Goal: Task Accomplishment & Management: Manage account settings

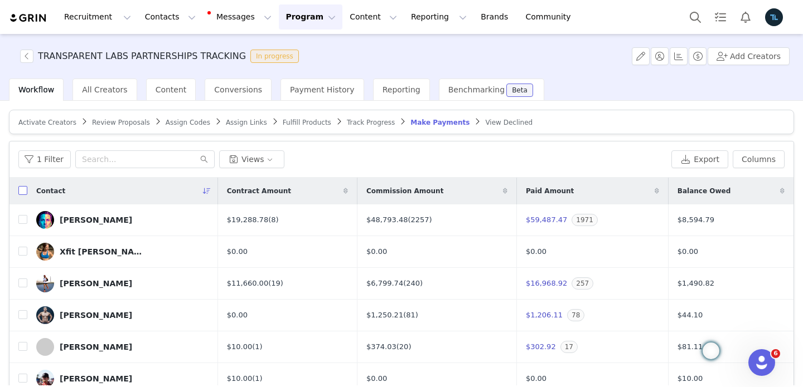
click at [22, 192] on input "checkbox" at bounding box center [22, 190] width 9 height 9
checkbox input "true"
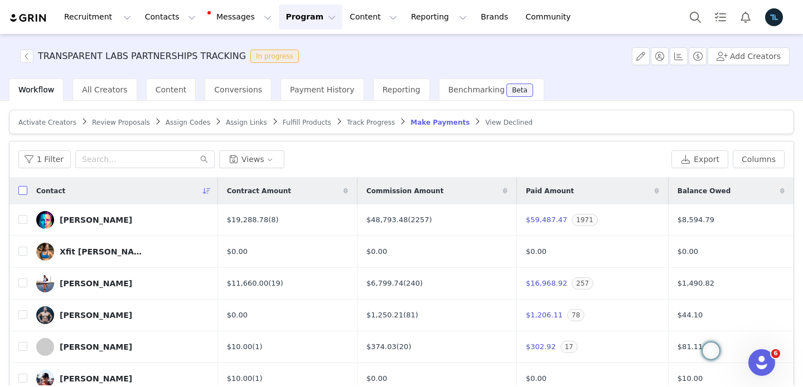
checkbox input "true"
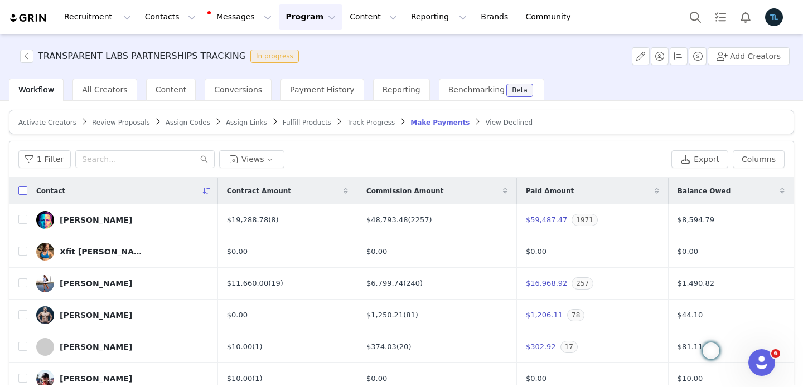
checkbox input "true"
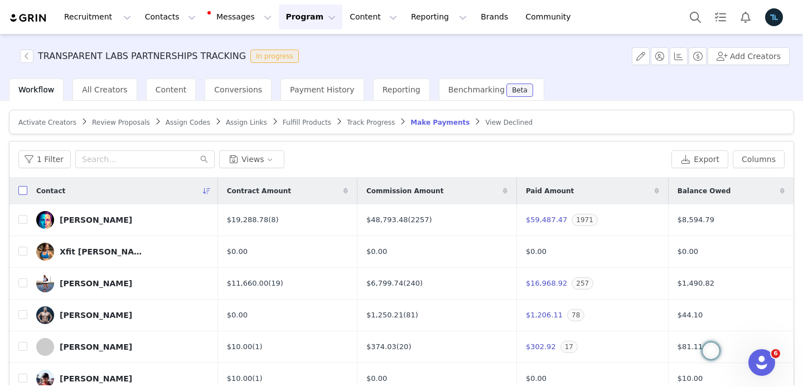
checkbox input "true"
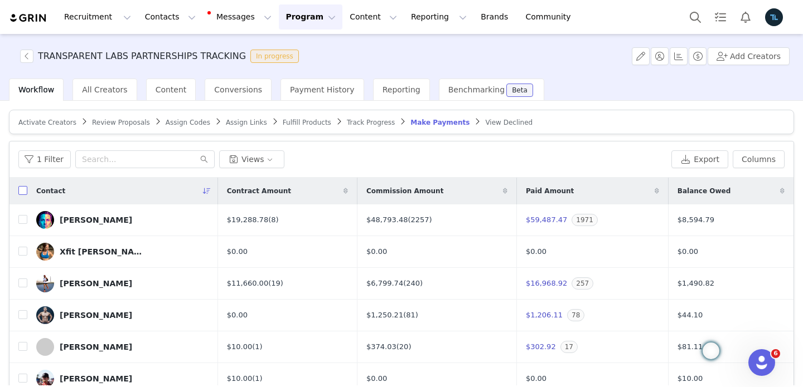
checkbox input "true"
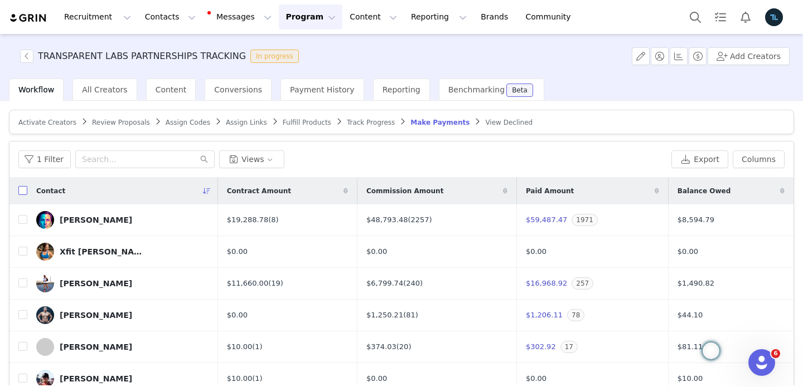
checkbox input "true"
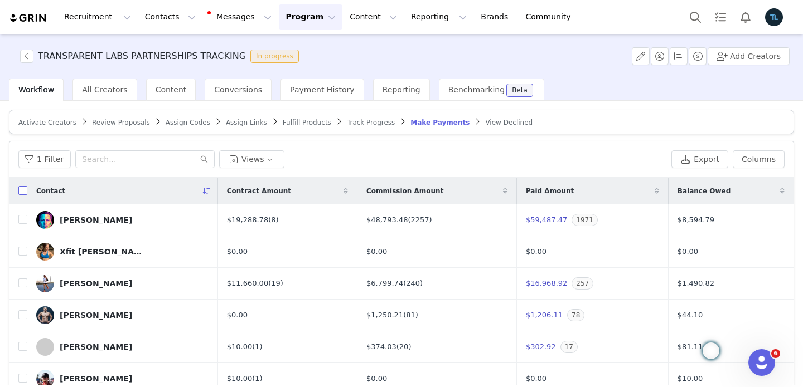
checkbox input "true"
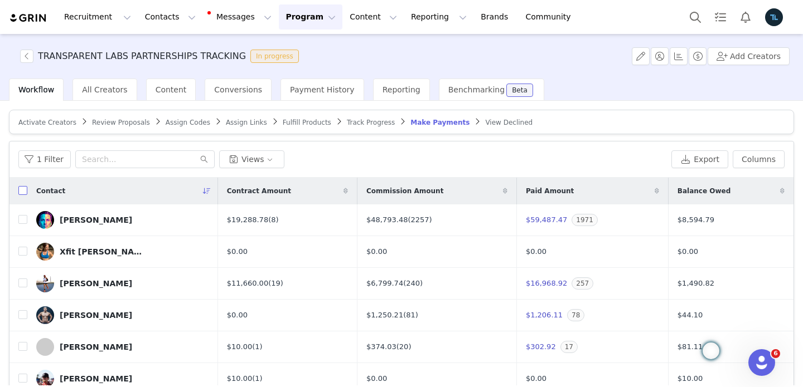
checkbox input "true"
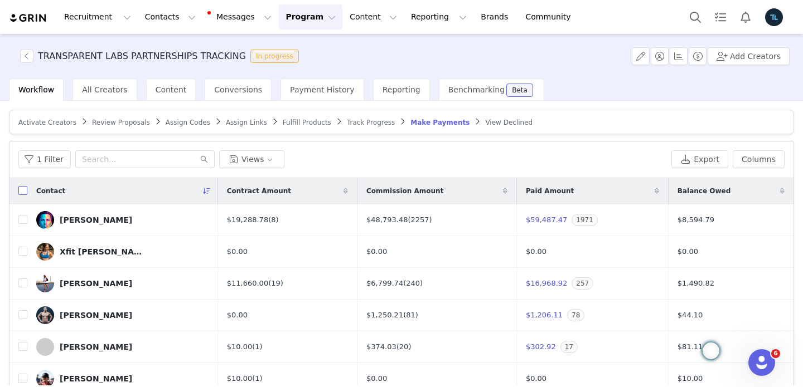
checkbox input "true"
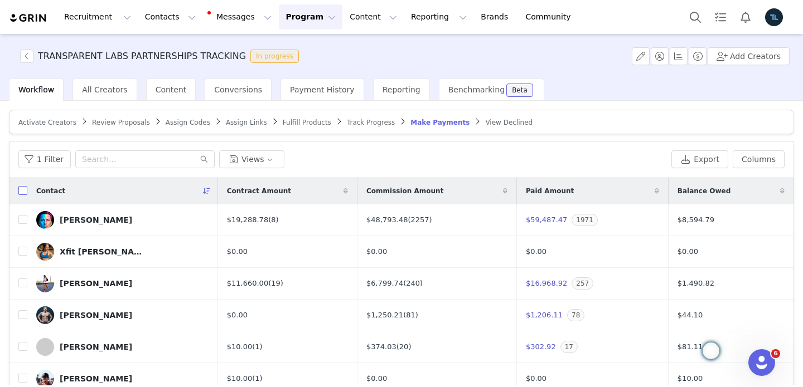
checkbox input "true"
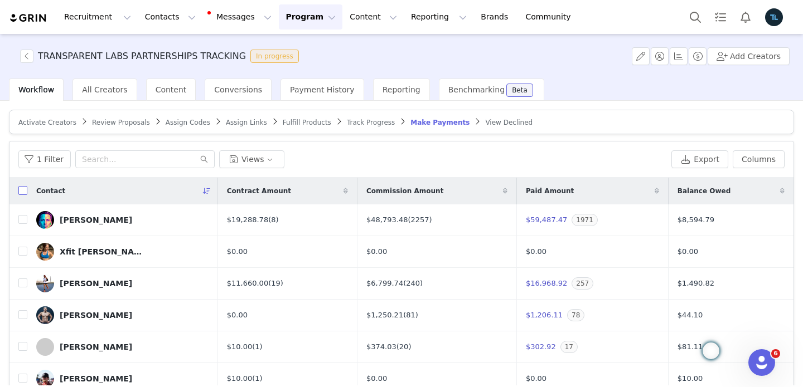
checkbox input "true"
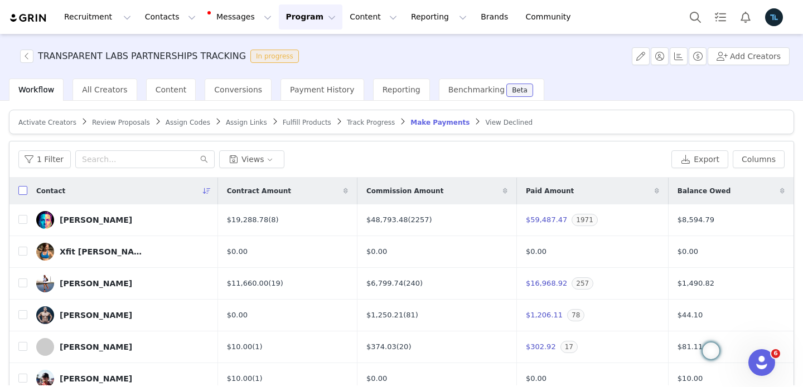
checkbox input "true"
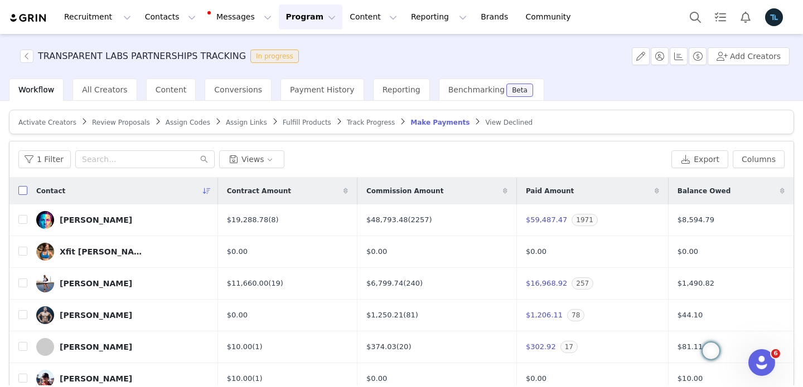
checkbox input "true"
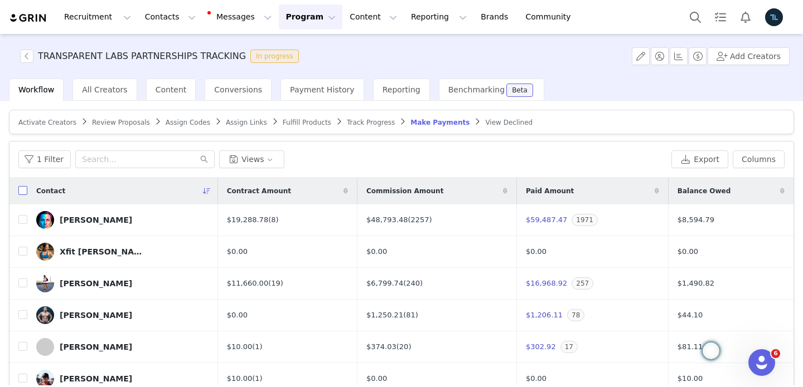
checkbox input "true"
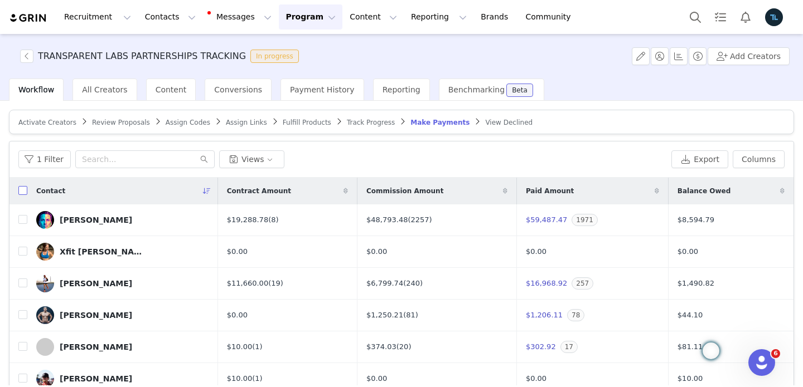
checkbox input "true"
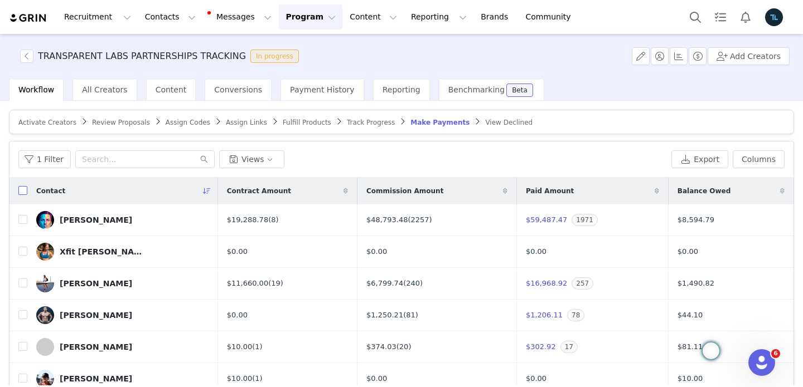
checkbox input "true"
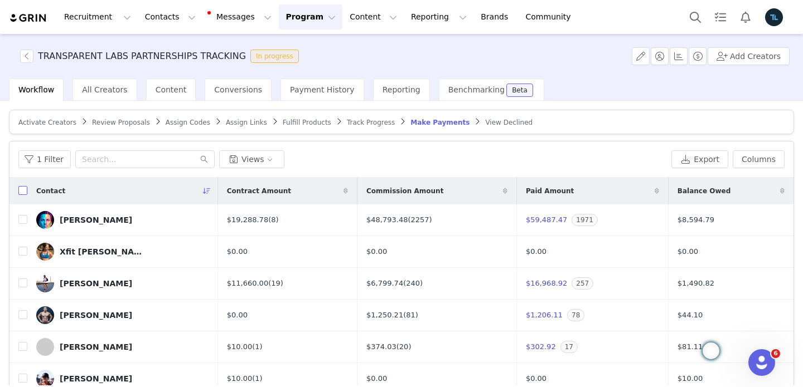
checkbox input "true"
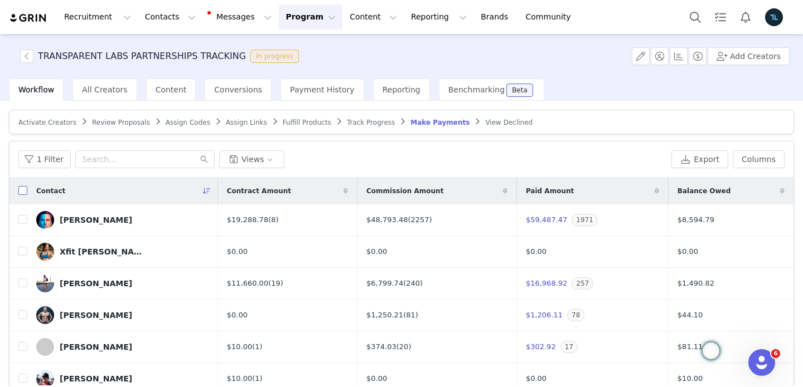
checkbox input "true"
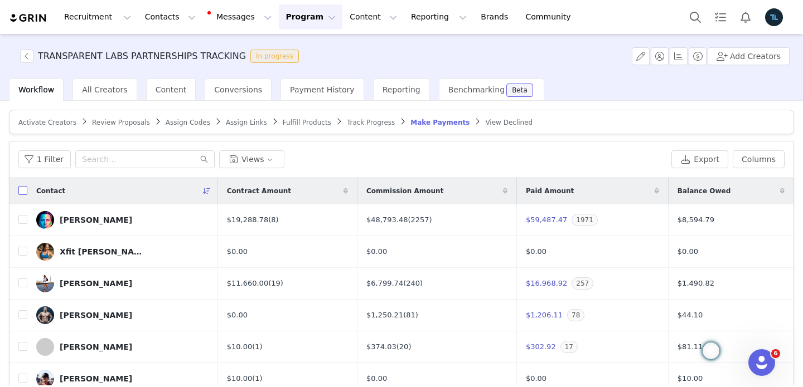
checkbox input "true"
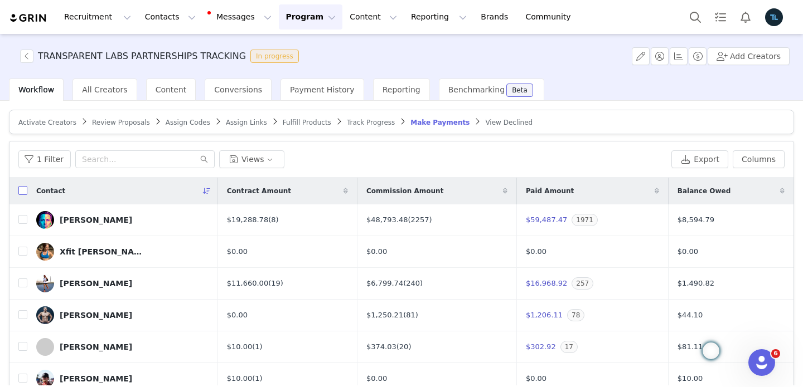
checkbox input "true"
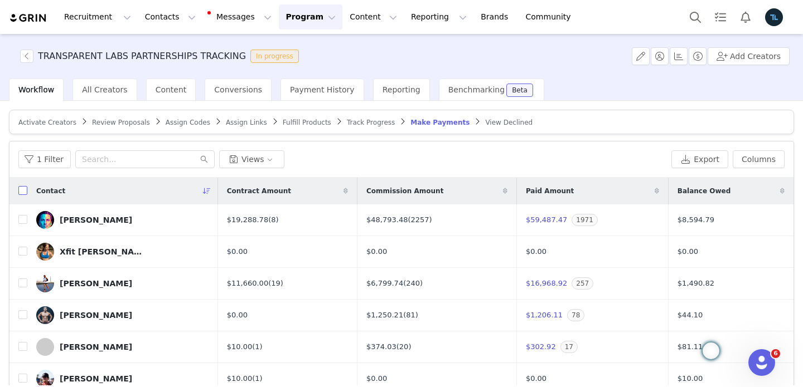
checkbox input "true"
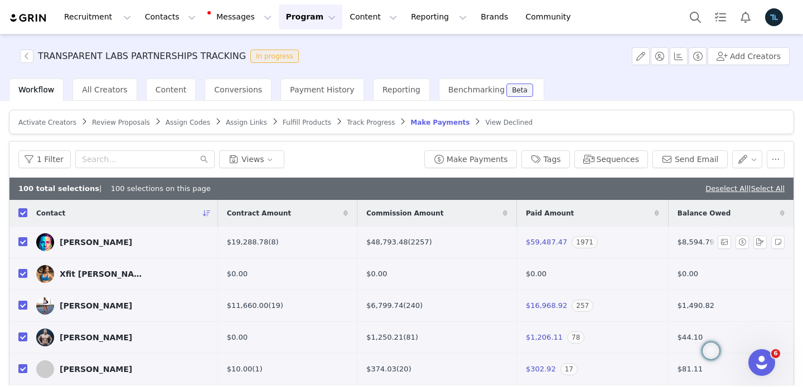
click at [23, 240] on input "checkbox" at bounding box center [22, 241] width 9 height 9
checkbox input "false"
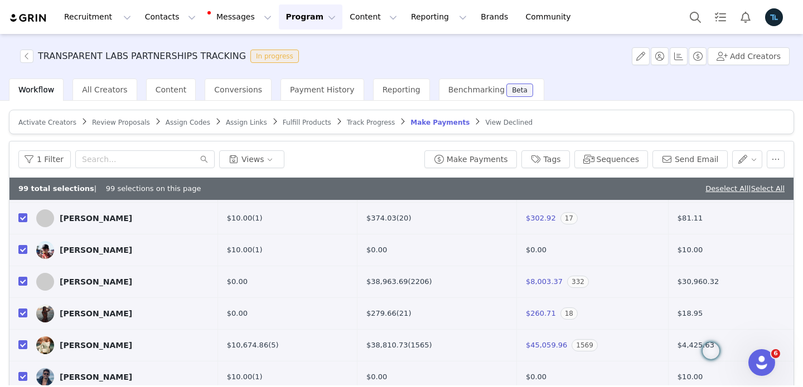
scroll to position [153, 0]
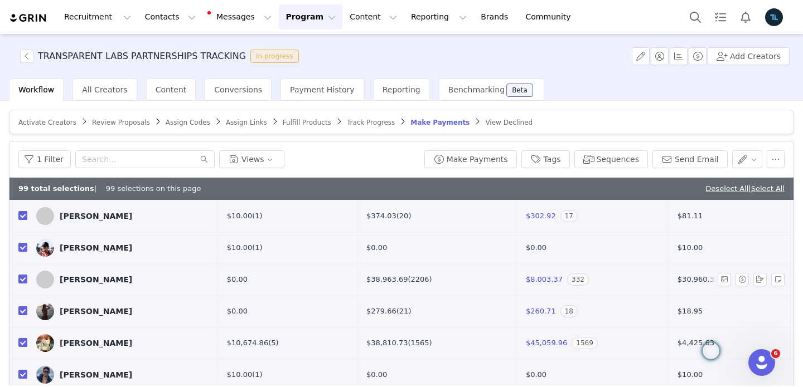
click at [22, 280] on input "checkbox" at bounding box center [22, 279] width 9 height 9
checkbox input "false"
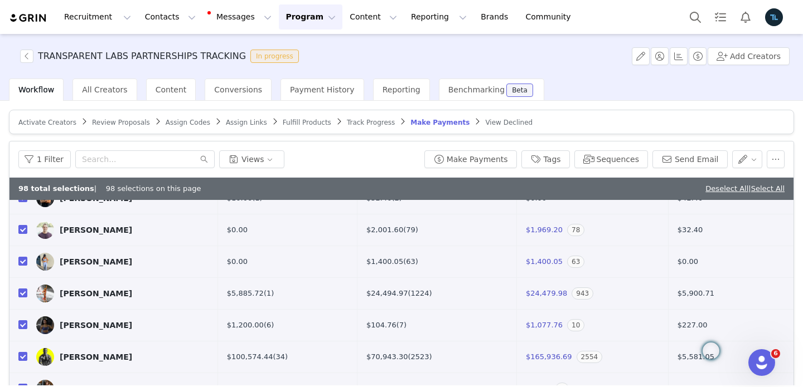
scroll to position [365, 0]
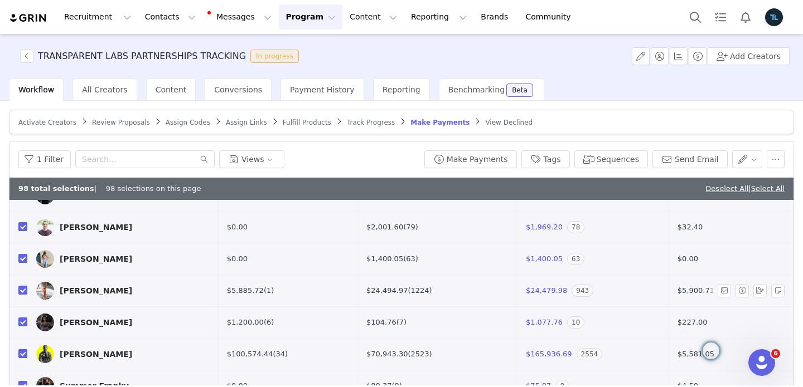
click at [21, 288] on input "checkbox" at bounding box center [22, 290] width 9 height 9
checkbox input "false"
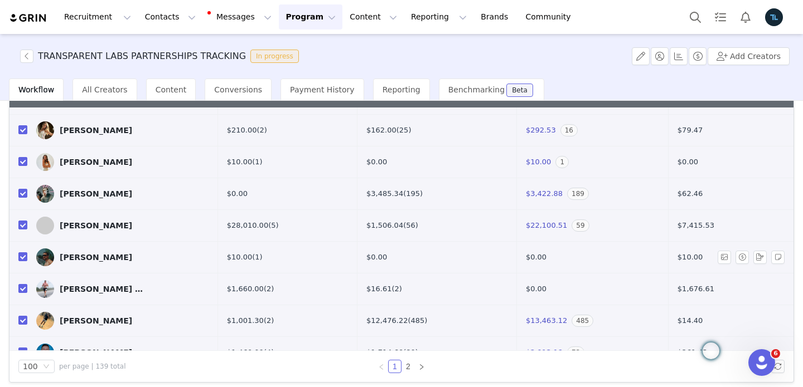
scroll to position [688, 0]
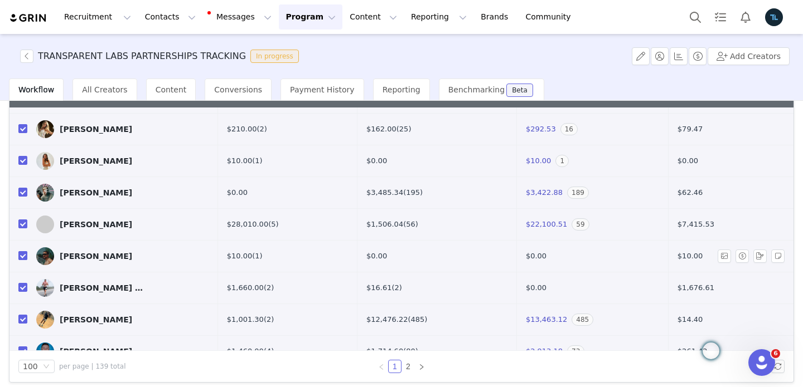
click at [22, 255] on input "checkbox" at bounding box center [22, 255] width 9 height 9
checkbox input "false"
click at [262, 256] on link "(1)" at bounding box center [257, 256] width 10 height 8
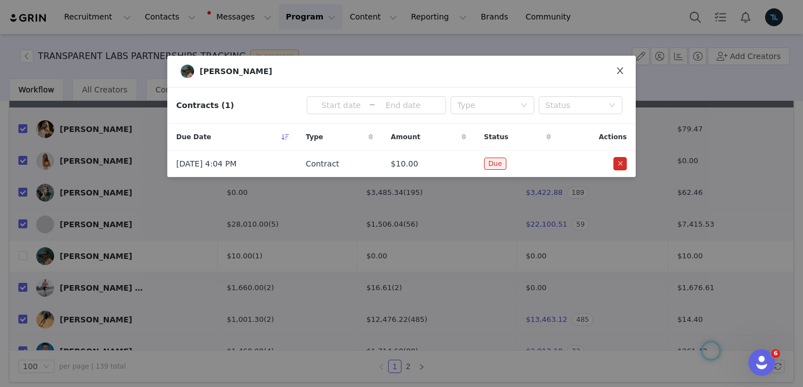
click at [621, 72] on icon "icon: close" at bounding box center [619, 70] width 9 height 9
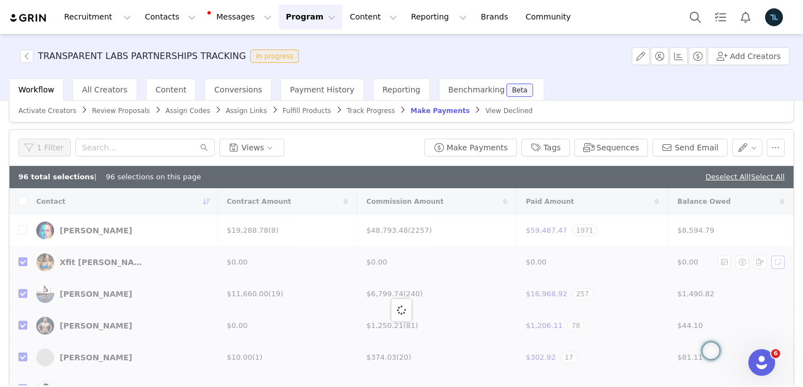
scroll to position [0, 0]
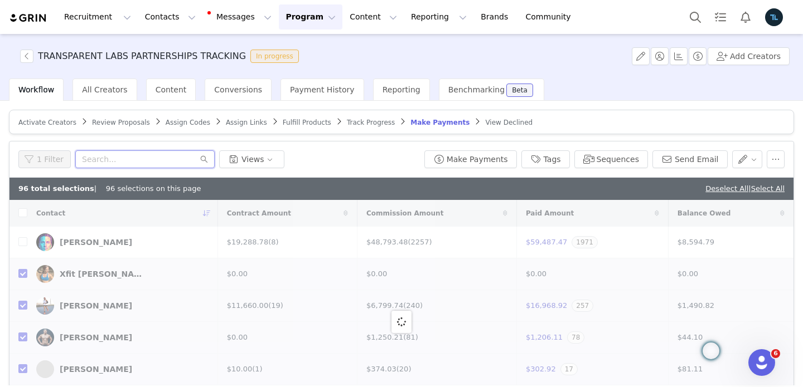
click at [122, 160] on input "text" at bounding box center [144, 159] width 139 height 18
type input "paul"
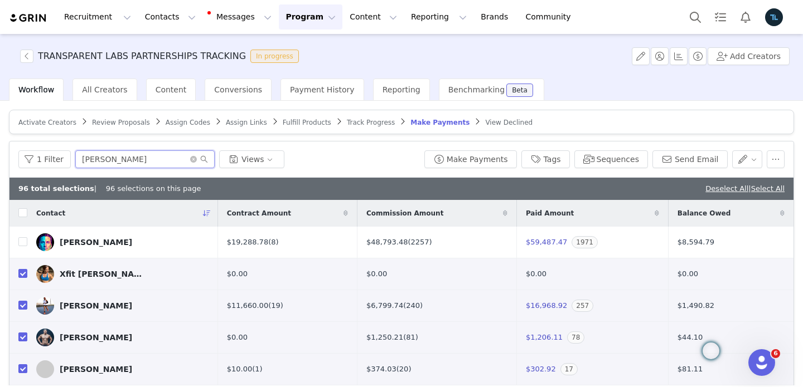
checkbox input "true"
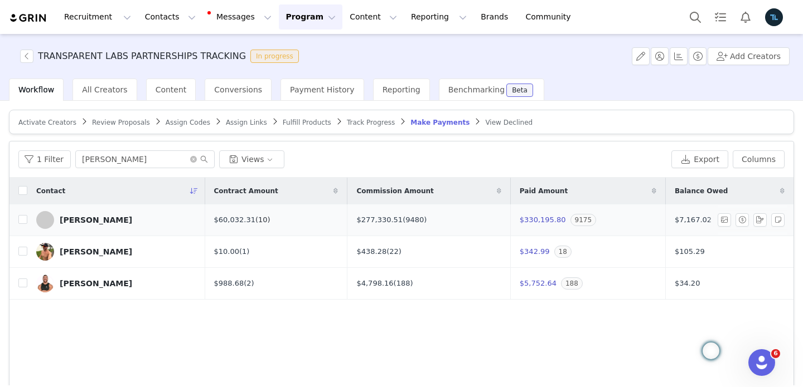
click at [255, 219] on link "(10)" at bounding box center [262, 220] width 15 height 8
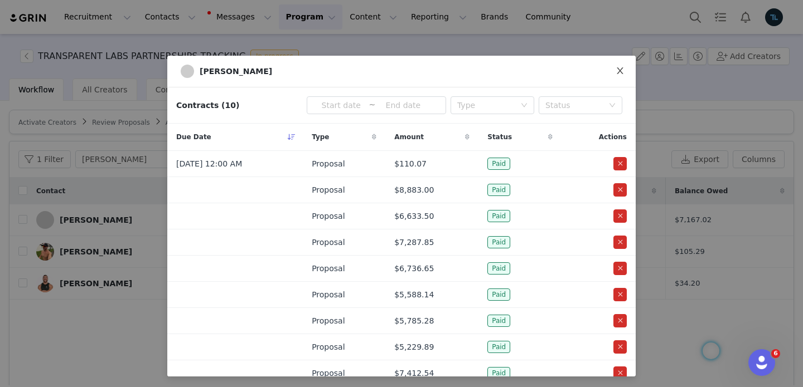
click at [618, 64] on span "Close" at bounding box center [619, 71] width 31 height 31
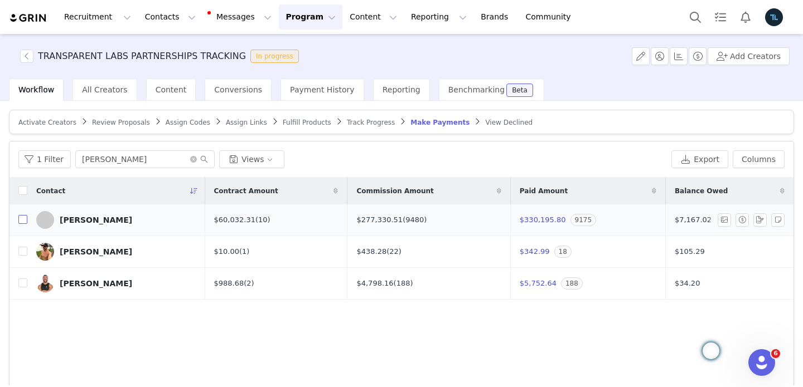
click at [25, 217] on input "checkbox" at bounding box center [22, 219] width 9 height 9
checkbox input "true"
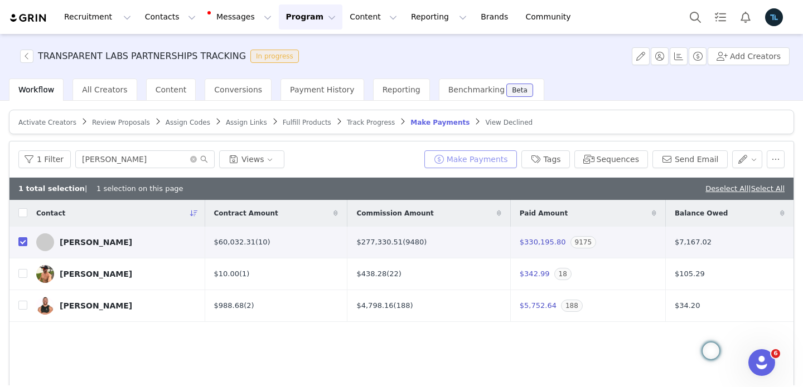
click at [477, 159] on button "Make Payments" at bounding box center [470, 159] width 93 height 18
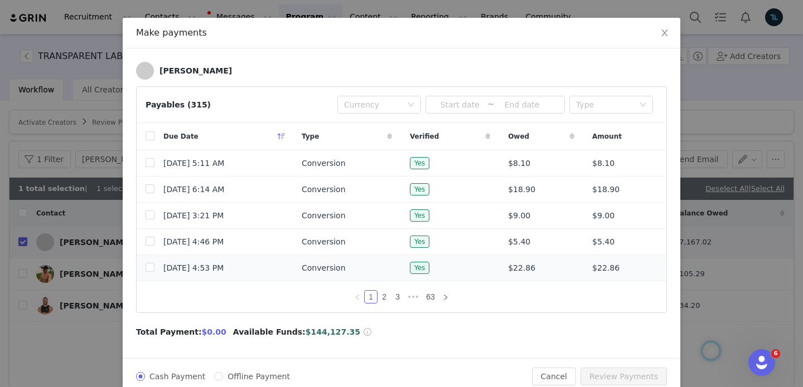
scroll to position [41, 0]
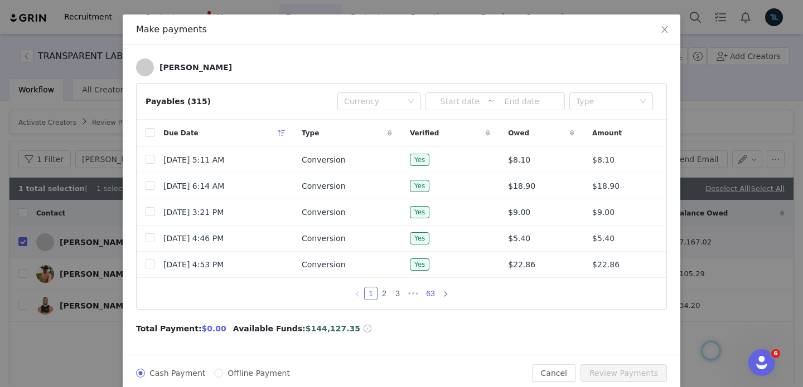
click at [435, 296] on link "63" at bounding box center [430, 294] width 16 height 12
click at [660, 35] on span "Close" at bounding box center [664, 29] width 31 height 31
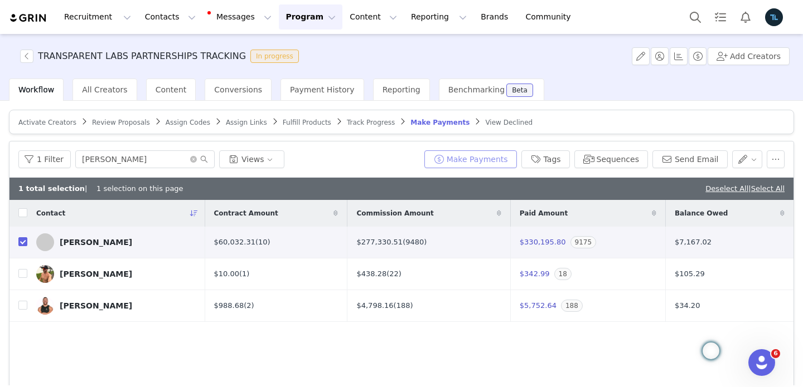
click at [497, 156] on button "Make Payments" at bounding box center [470, 159] width 93 height 18
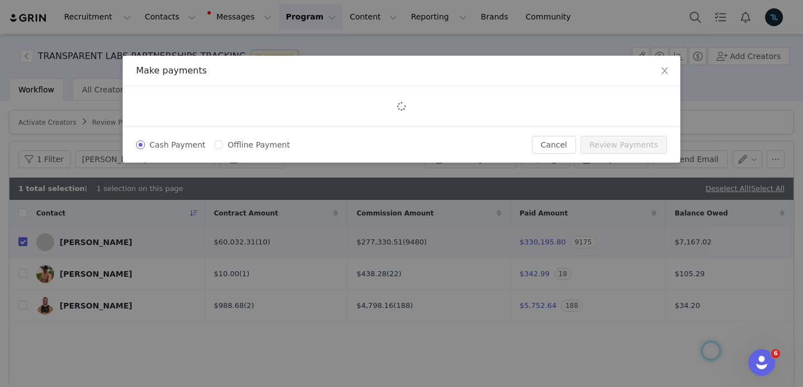
scroll to position [0, 0]
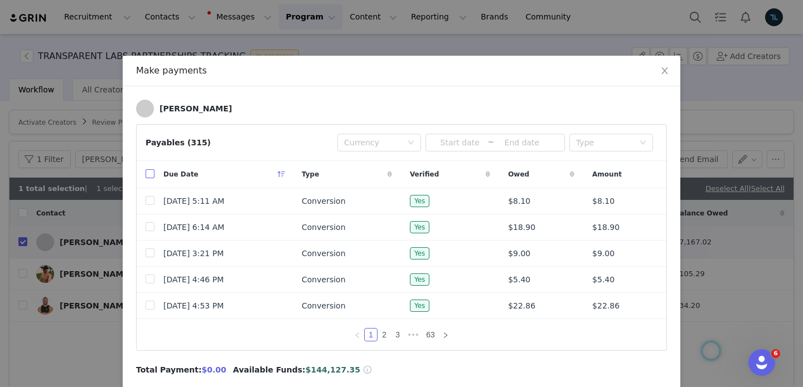
click at [152, 174] on input "checkbox" at bounding box center [149, 173] width 9 height 9
checkbox input "true"
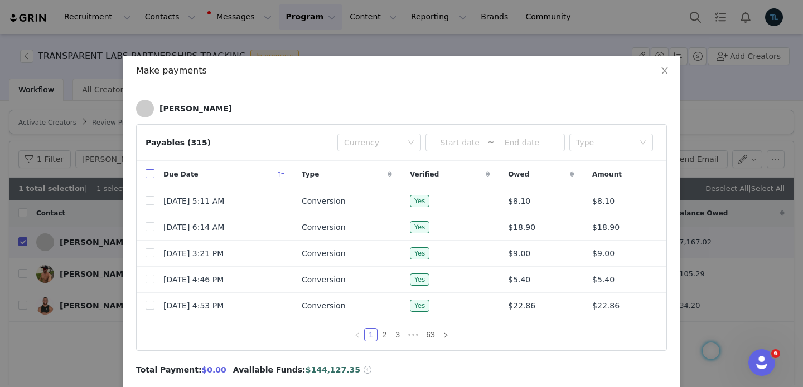
checkbox input "true"
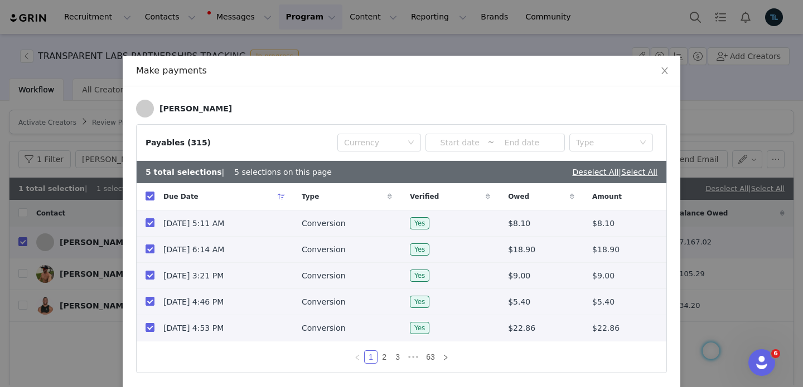
scroll to position [81, 0]
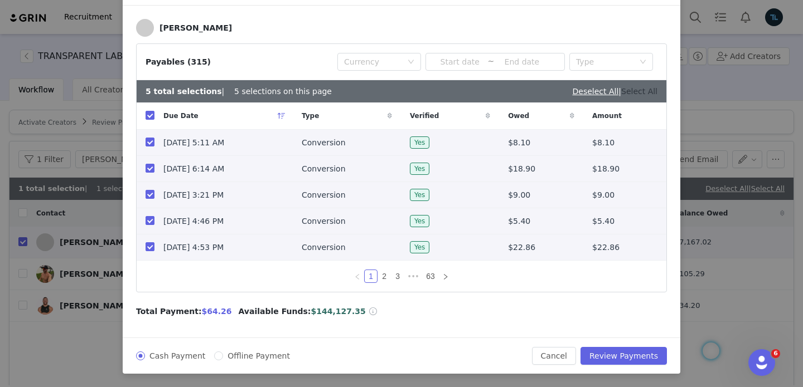
click at [652, 89] on link "Select All" at bounding box center [639, 91] width 36 height 9
click at [432, 273] on link "63" at bounding box center [430, 276] width 16 height 12
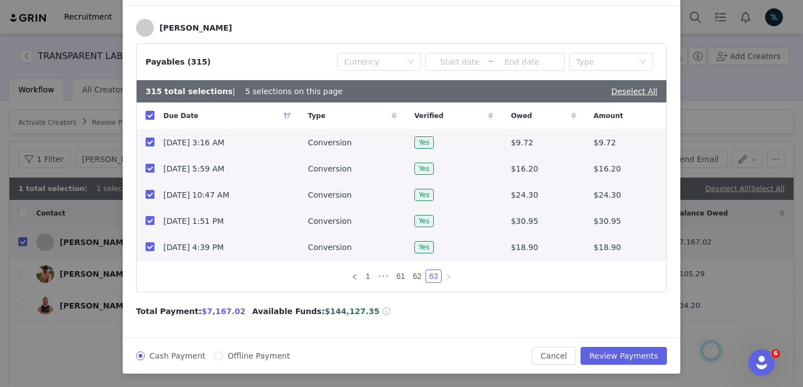
click at [149, 115] on input "checkbox" at bounding box center [149, 115] width 9 height 9
checkbox input "false"
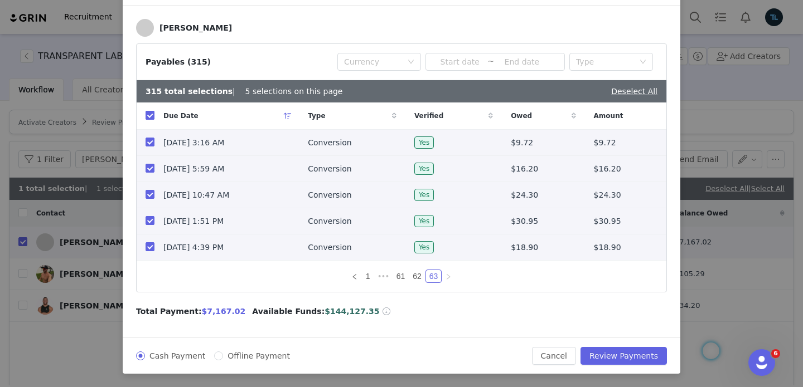
checkbox input "false"
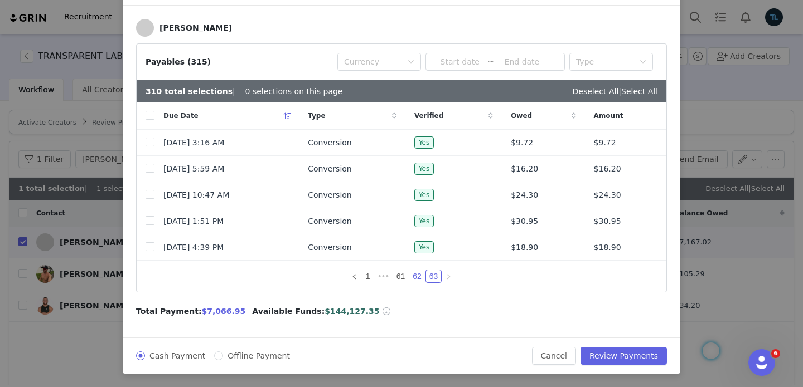
click at [417, 278] on link "62" at bounding box center [417, 276] width 16 height 12
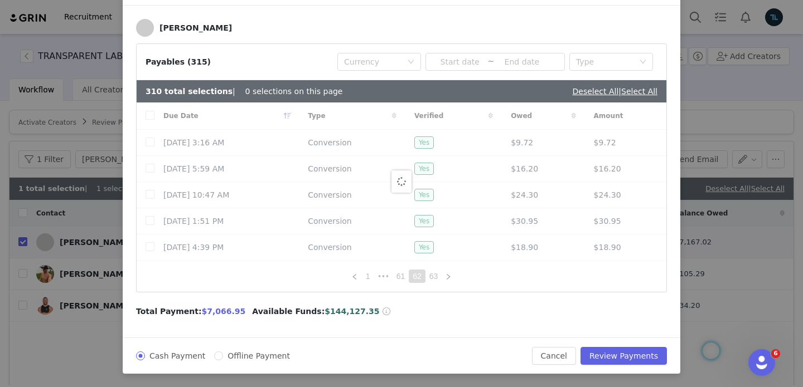
checkbox input "true"
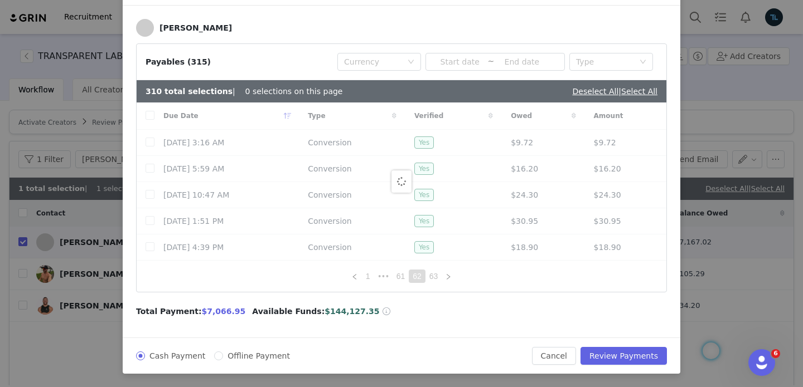
checkbox input "true"
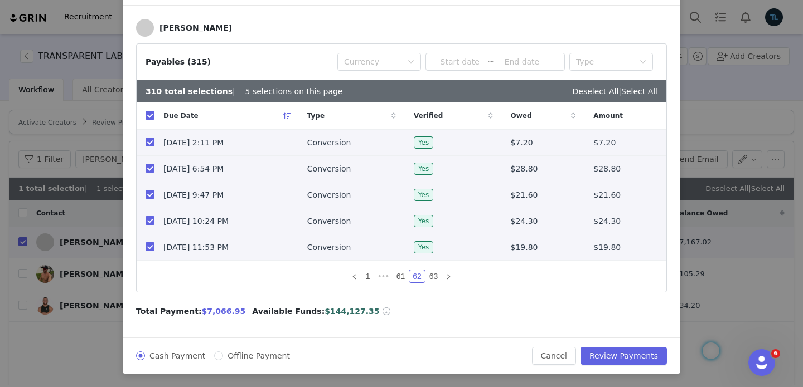
click at [250, 352] on span "Offline Payment" at bounding box center [258, 356] width 71 height 9
click at [223, 352] on input "Offline Payment" at bounding box center [218, 356] width 9 height 9
radio input "true"
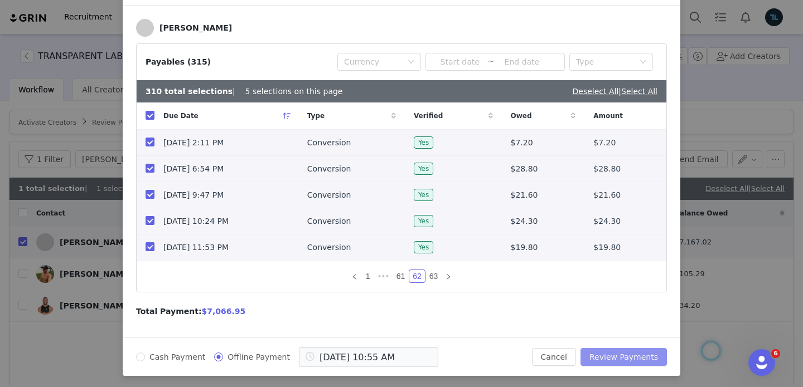
click at [631, 358] on button "Review Payments" at bounding box center [623, 357] width 86 height 18
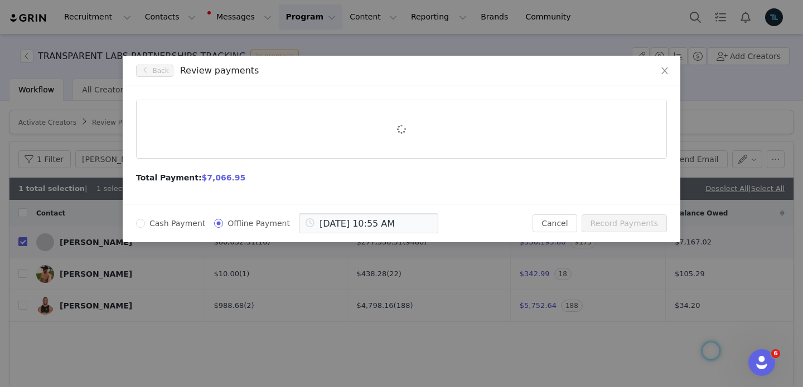
scroll to position [0, 0]
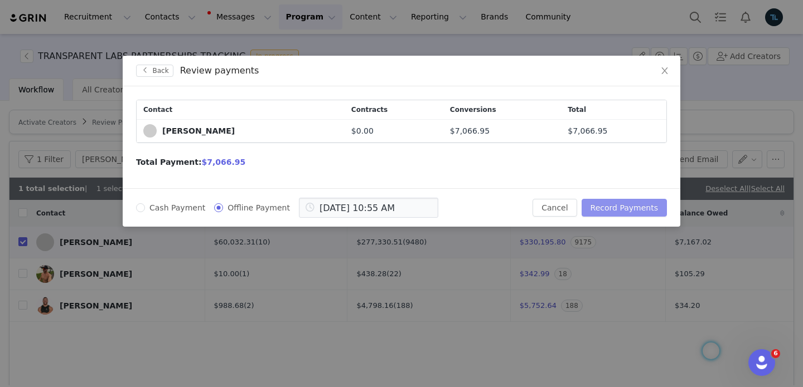
click at [647, 211] on button "Record Payments" at bounding box center [623, 208] width 85 height 18
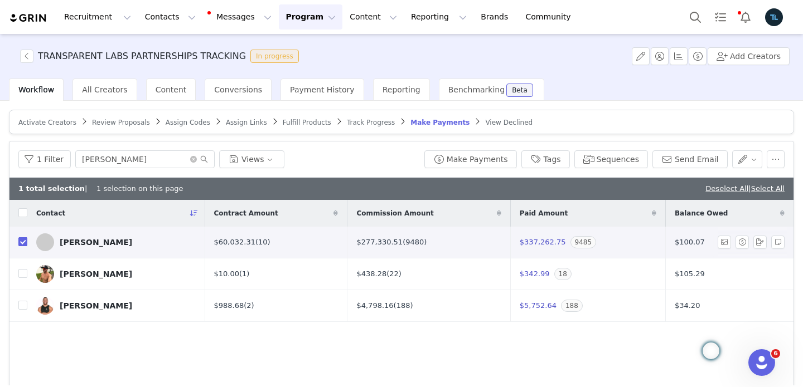
click at [23, 245] on input "checkbox" at bounding box center [22, 241] width 9 height 9
checkbox input "false"
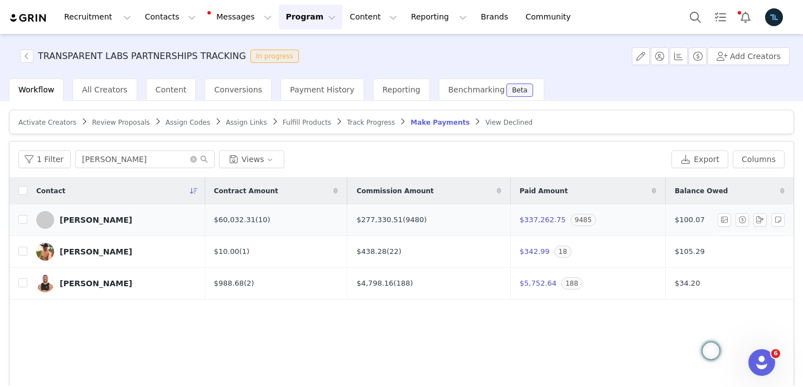
click at [78, 220] on div "Paul Sklar" at bounding box center [96, 220] width 72 height 9
click at [77, 221] on div "TRANSPARENT LABS PARTNERSHIPS TRACKING In progress Add Creators Workflow All Cr…" at bounding box center [401, 210] width 803 height 352
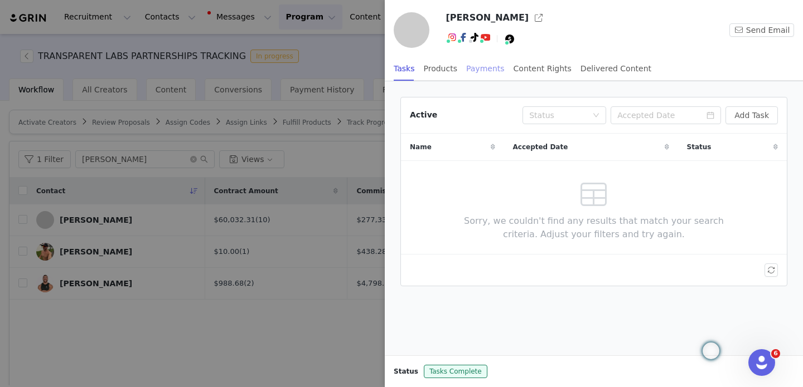
click at [488, 71] on div "Payments" at bounding box center [485, 68] width 38 height 25
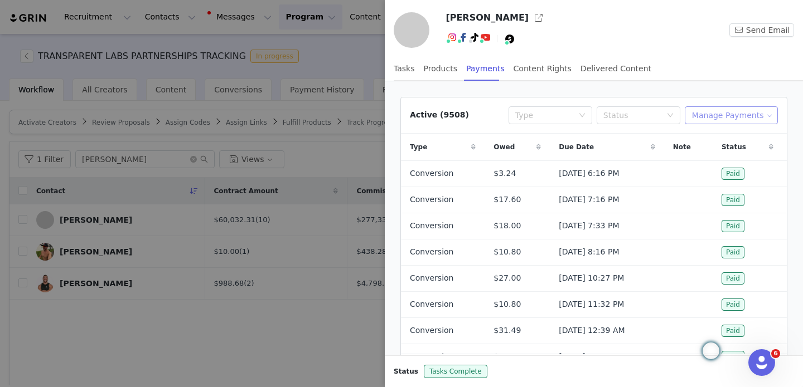
click at [712, 114] on button "Manage Payments" at bounding box center [730, 115] width 93 height 18
click at [721, 154] on span "Add Payable" at bounding box center [734, 155] width 48 height 12
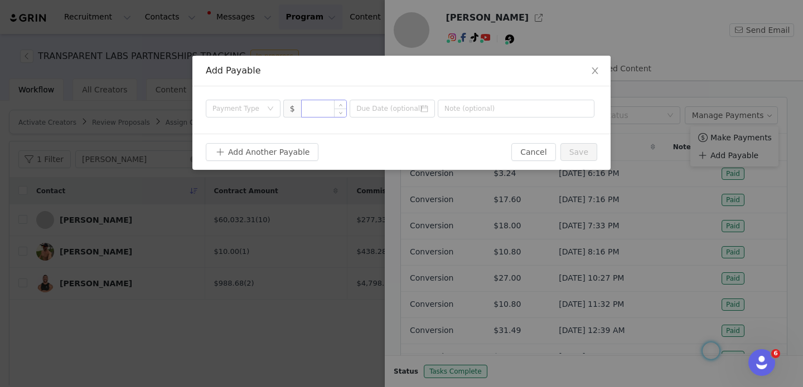
click at [322, 113] on input at bounding box center [324, 108] width 45 height 17
paste input "6,653.18"
type input "6,653.18"
click at [218, 98] on div "Payment Type $ 6,653.18" at bounding box center [401, 109] width 418 height 47
click at [229, 108] on div "Payment Type" at bounding box center [236, 108] width 49 height 11
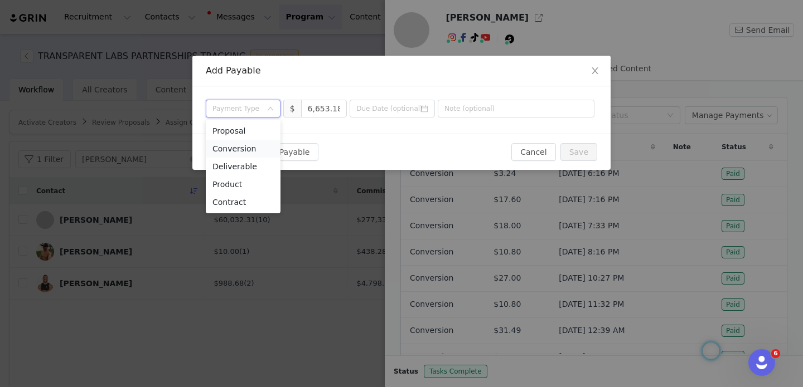
click at [256, 154] on li "Conversion" at bounding box center [243, 149] width 75 height 18
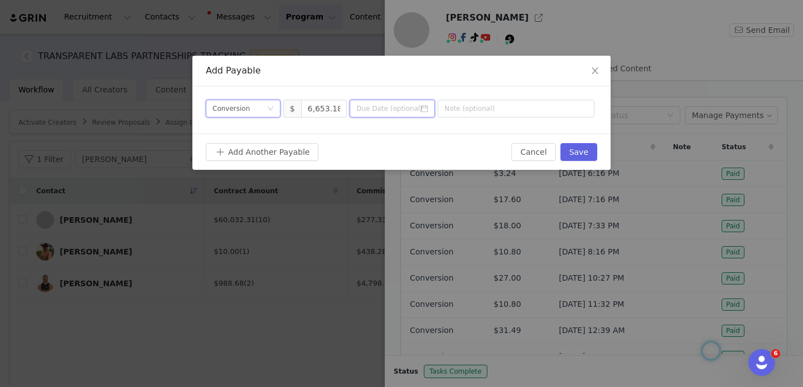
click at [386, 115] on input at bounding box center [391, 109] width 85 height 18
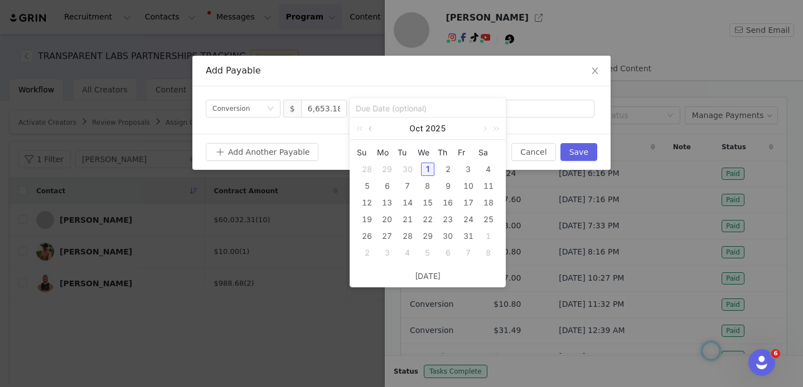
click at [373, 129] on link at bounding box center [371, 129] width 10 height 22
click at [391, 237] on div "29" at bounding box center [386, 236] width 13 height 13
type input "2025-09-29"
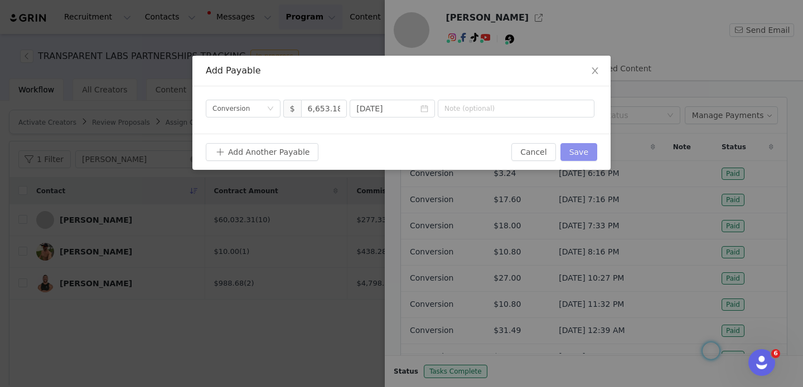
click at [585, 157] on button "Save" at bounding box center [578, 152] width 37 height 18
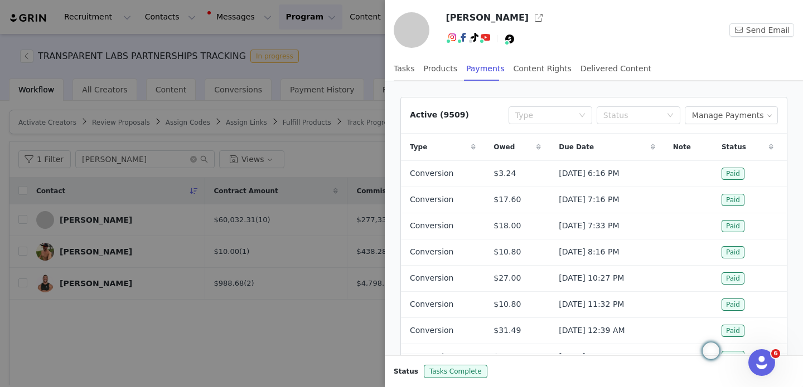
click at [360, 187] on div at bounding box center [401, 193] width 803 height 387
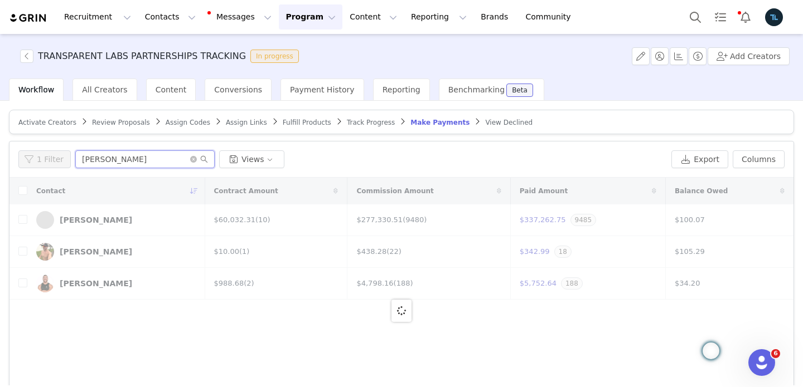
click at [99, 161] on input "paul" at bounding box center [144, 159] width 139 height 18
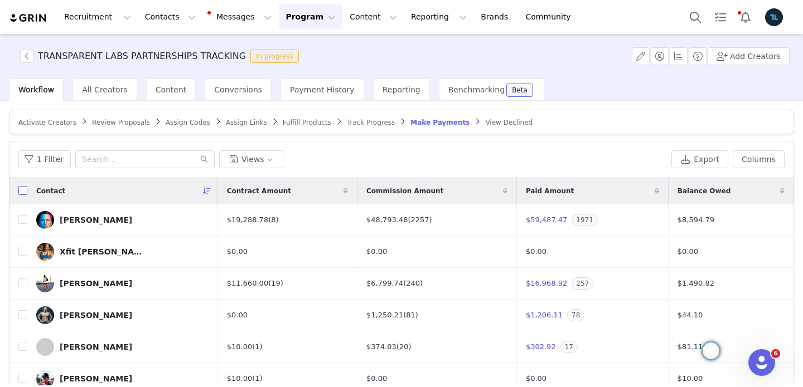
click at [23, 191] on input "checkbox" at bounding box center [22, 190] width 9 height 9
checkbox input "true"
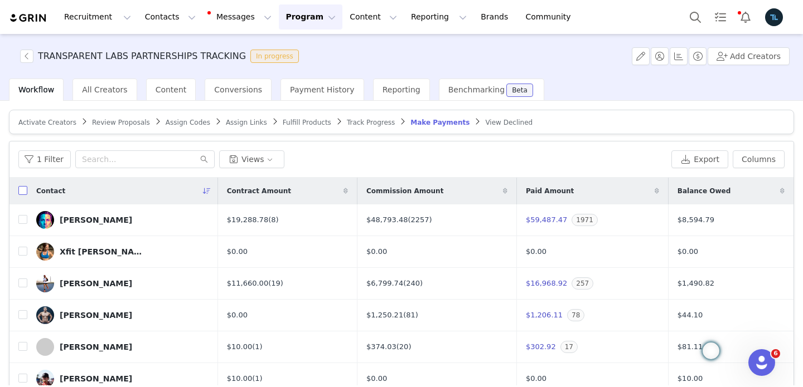
checkbox input "true"
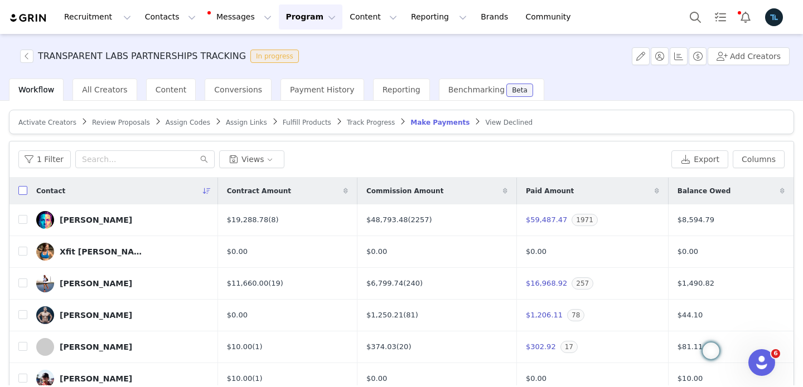
checkbox input "true"
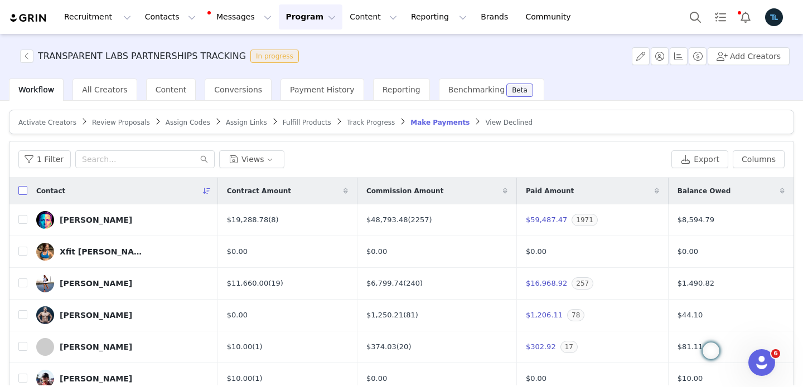
checkbox input "true"
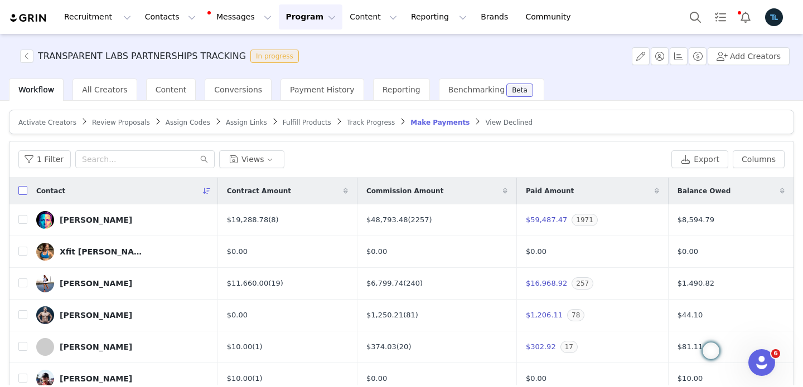
checkbox input "true"
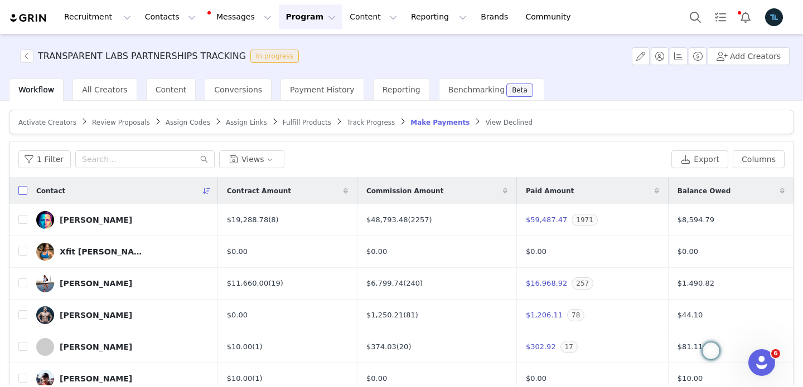
checkbox input "true"
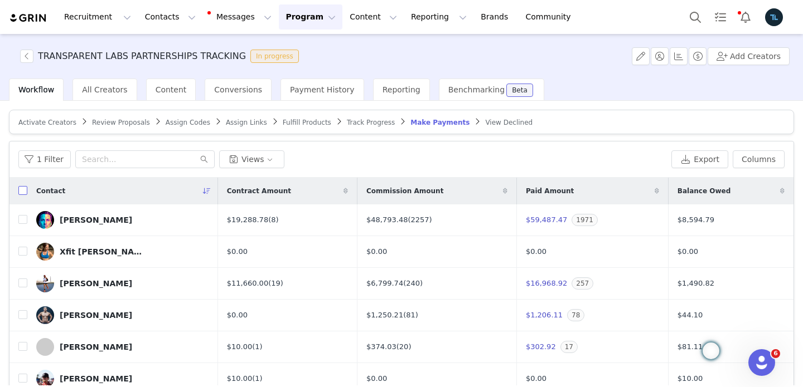
checkbox input "true"
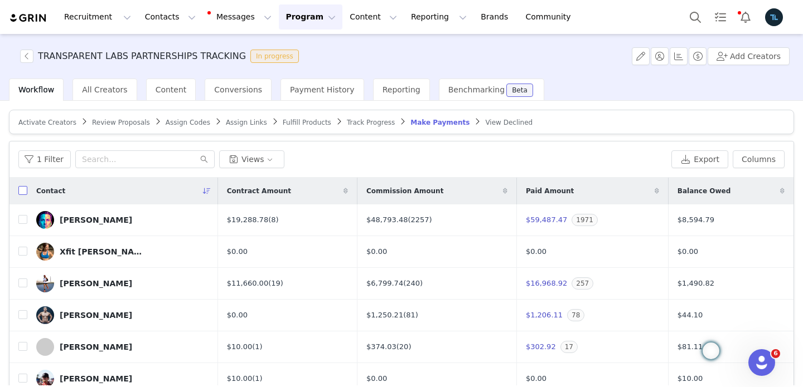
checkbox input "true"
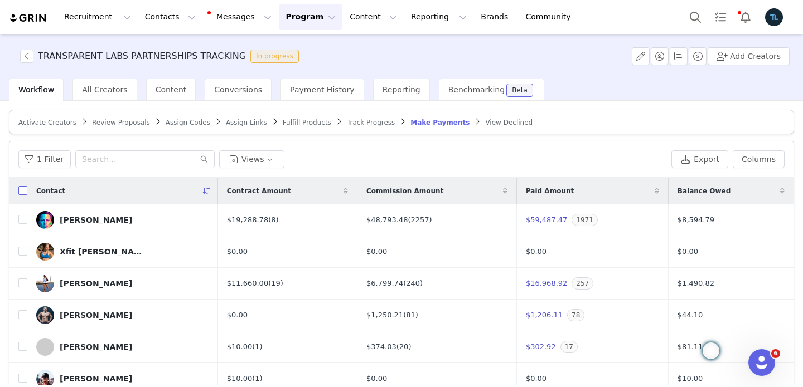
checkbox input "true"
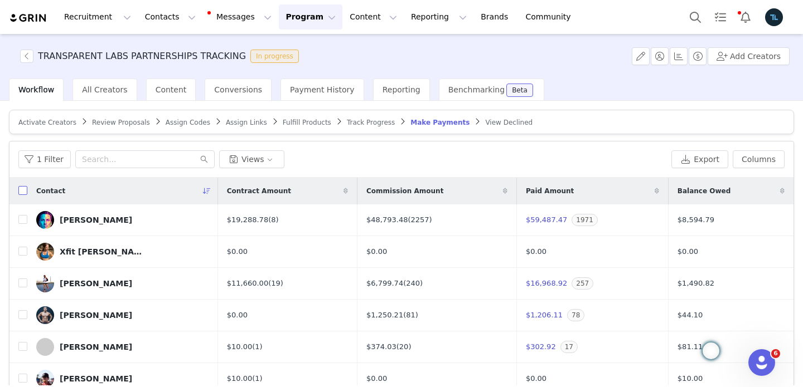
checkbox input "true"
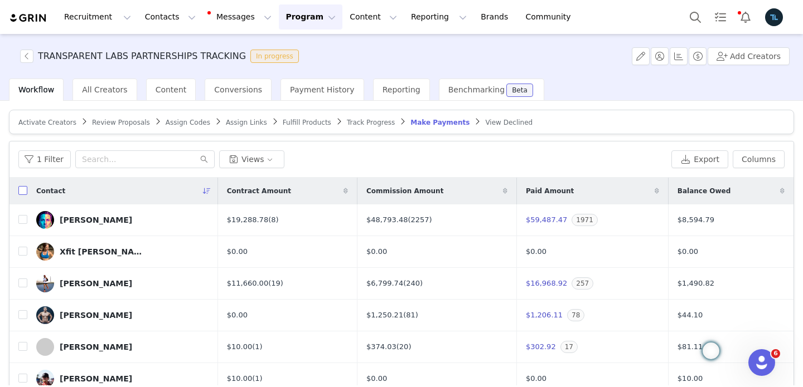
checkbox input "true"
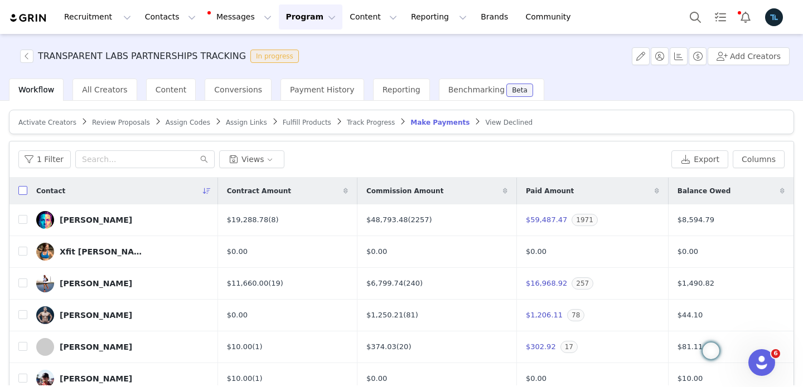
checkbox input "true"
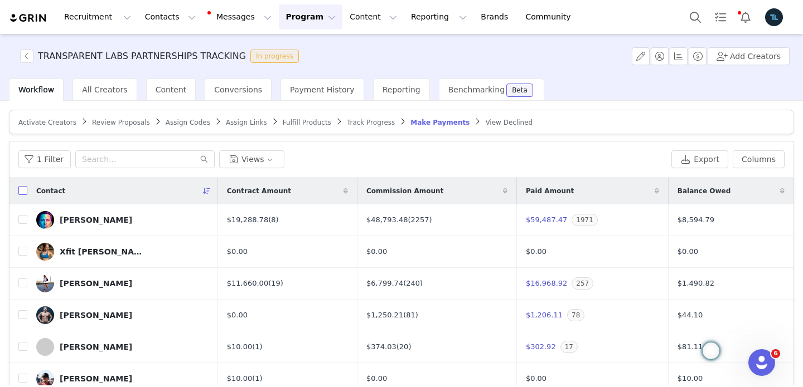
checkbox input "true"
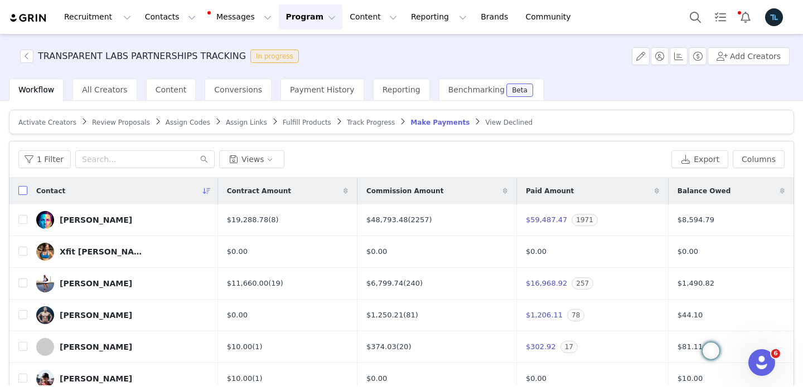
checkbox input "true"
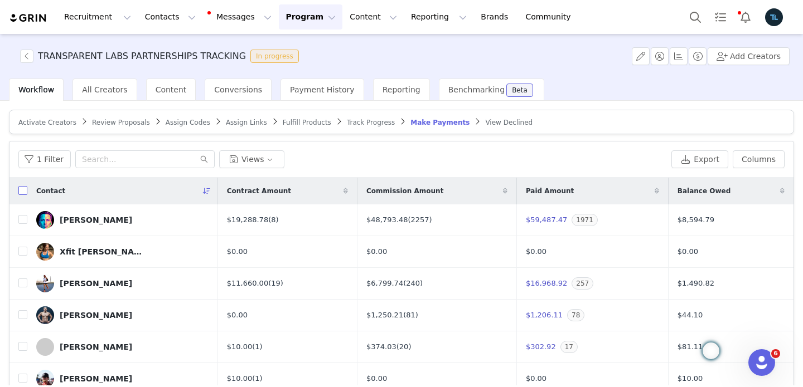
checkbox input "true"
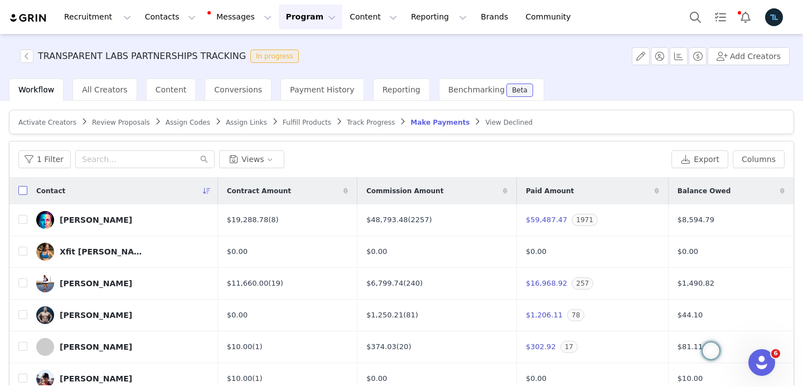
checkbox input "true"
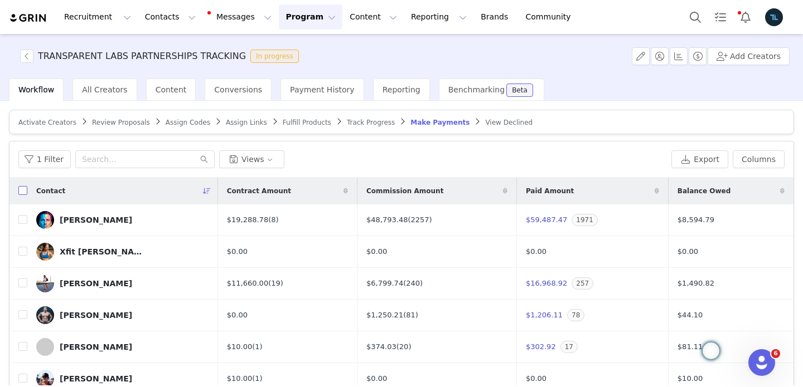
checkbox input "true"
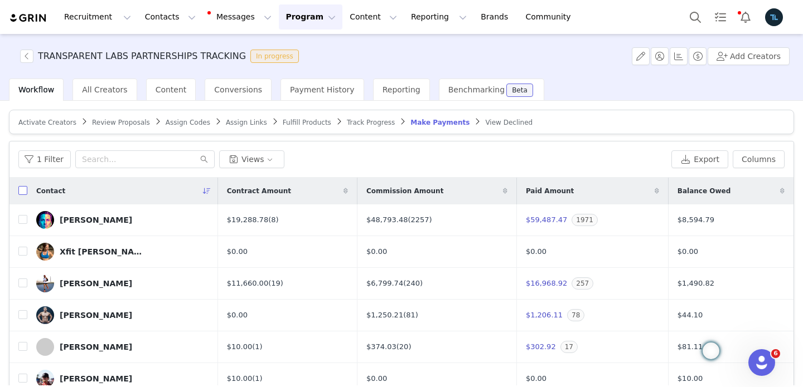
checkbox input "true"
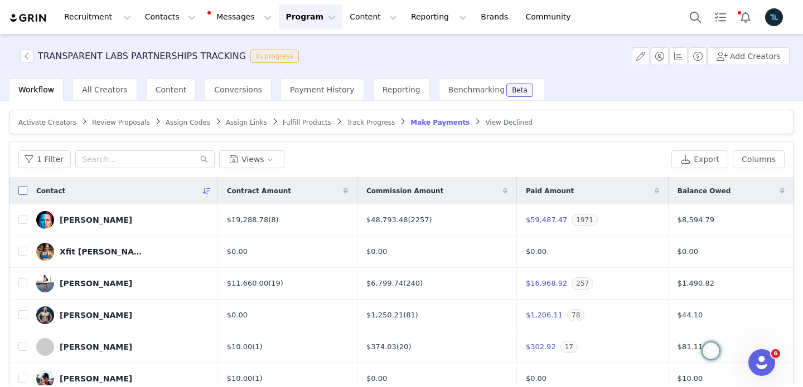
checkbox input "true"
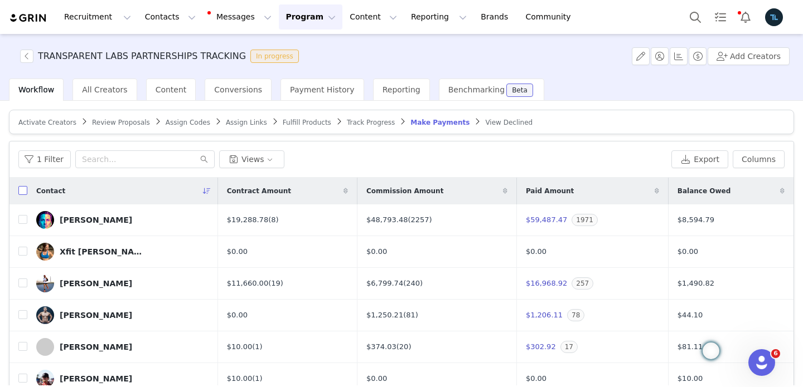
checkbox input "true"
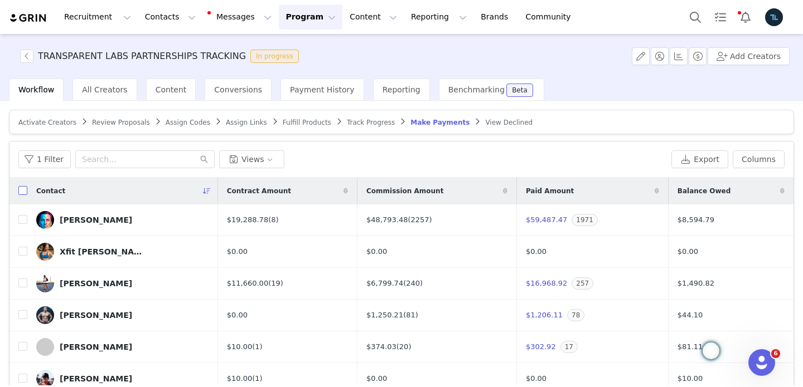
checkbox input "true"
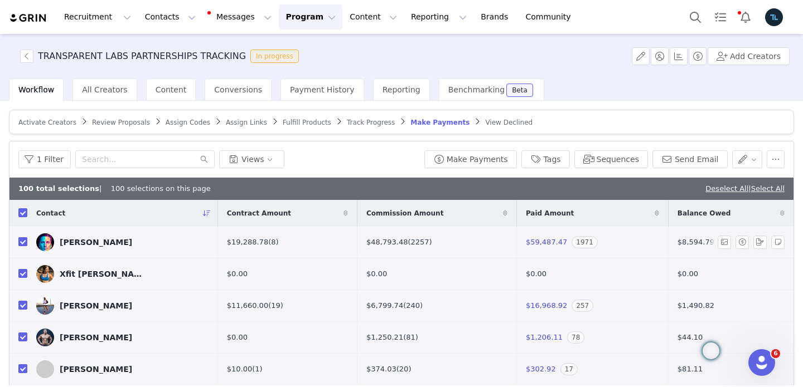
click at [21, 242] on input "checkbox" at bounding box center [22, 241] width 9 height 9
checkbox input "false"
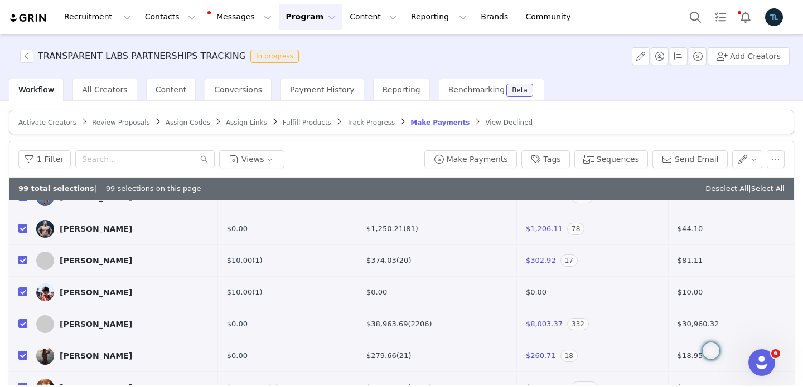
scroll to position [206, 0]
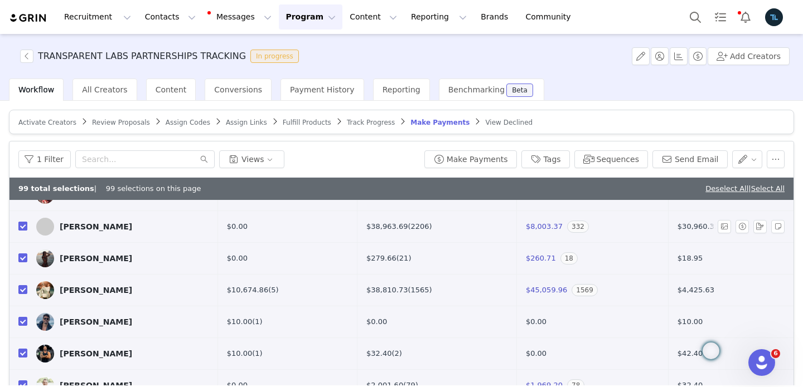
click at [22, 227] on input "checkbox" at bounding box center [22, 226] width 9 height 9
checkbox input "false"
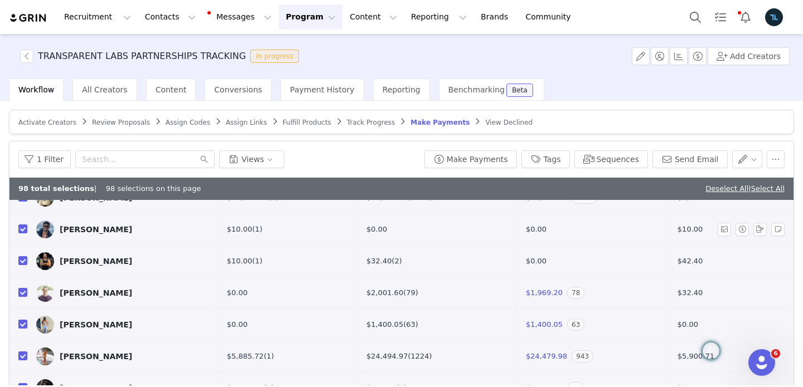
scroll to position [390, 0]
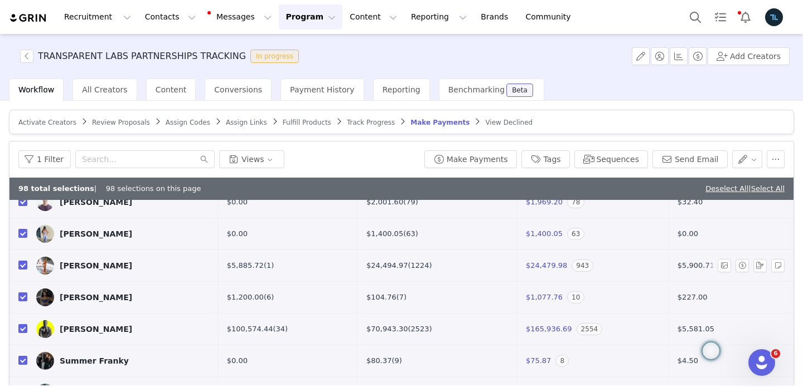
click at [17, 264] on td at bounding box center [18, 266] width 18 height 32
click at [22, 265] on input "checkbox" at bounding box center [22, 265] width 9 height 9
checkbox input "false"
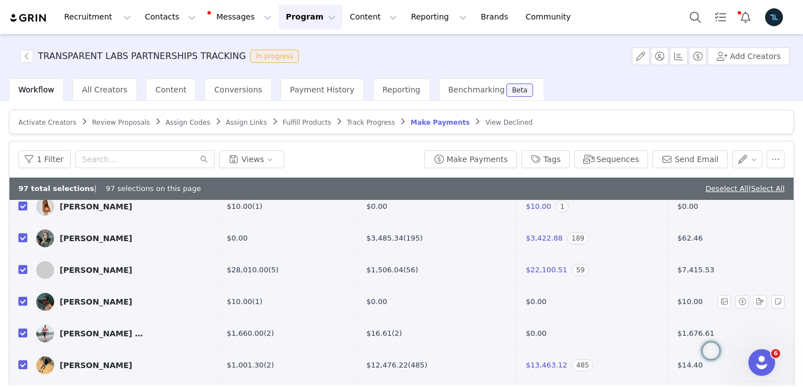
scroll to position [748, 0]
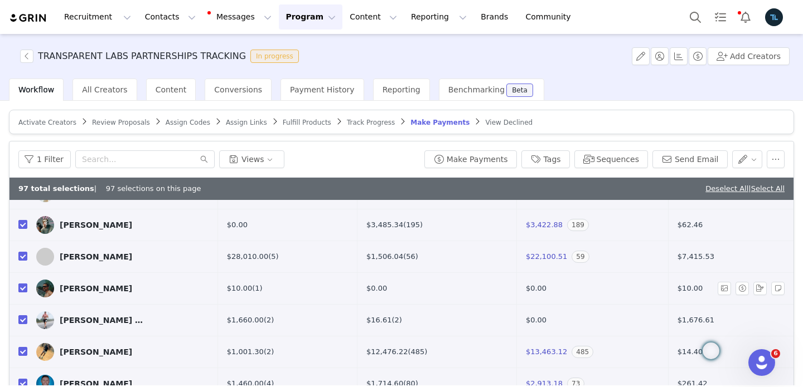
click at [22, 288] on input "checkbox" at bounding box center [22, 288] width 9 height 9
checkbox input "false"
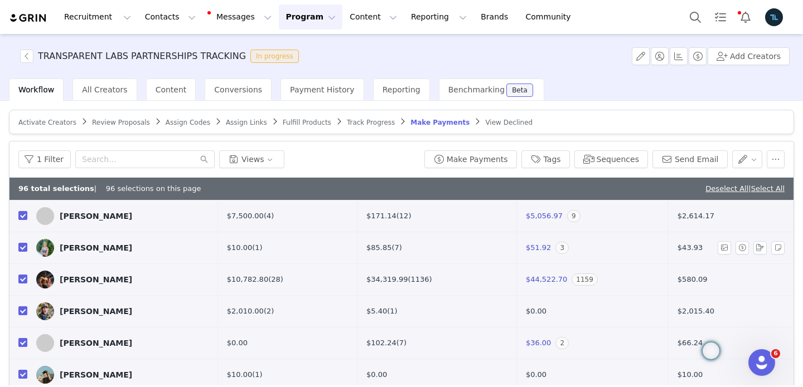
scroll to position [1966, 0]
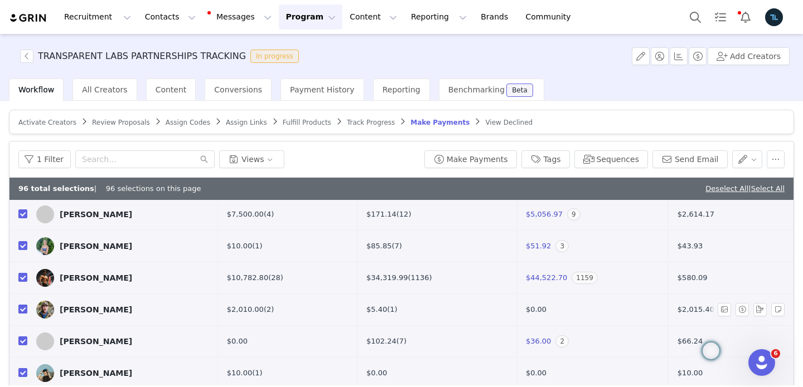
click at [24, 309] on input "checkbox" at bounding box center [22, 309] width 9 height 9
checkbox input "false"
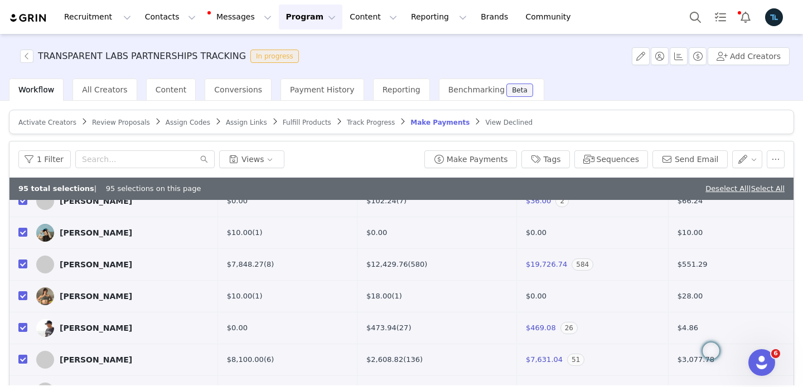
scroll to position [2128, 0]
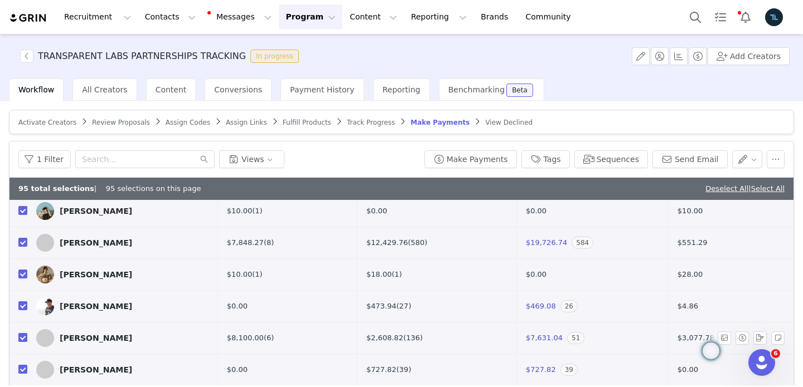
click at [22, 339] on input "checkbox" at bounding box center [22, 337] width 9 height 9
checkbox input "false"
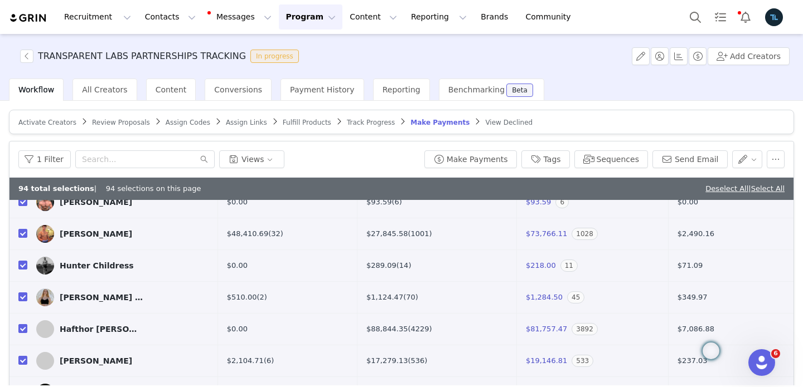
scroll to position [2743, 0]
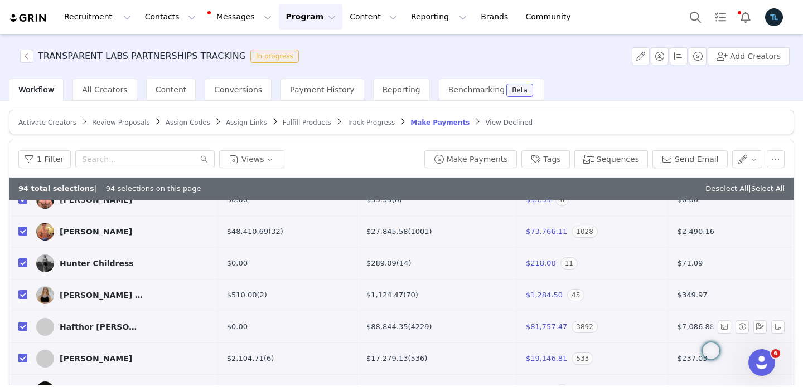
click at [23, 327] on input "checkbox" at bounding box center [22, 326] width 9 height 9
checkbox input "false"
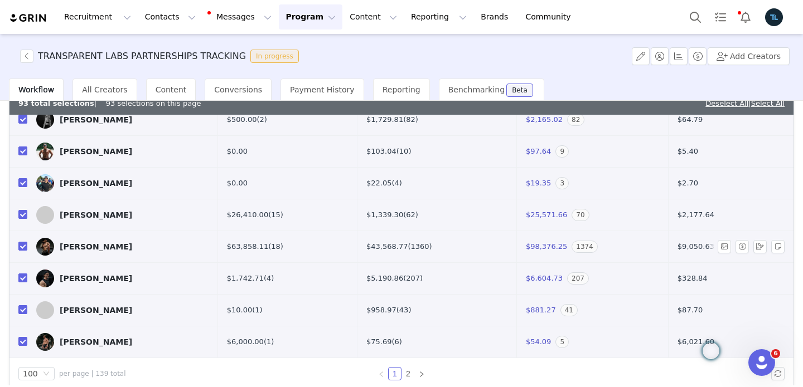
scroll to position [90, 0]
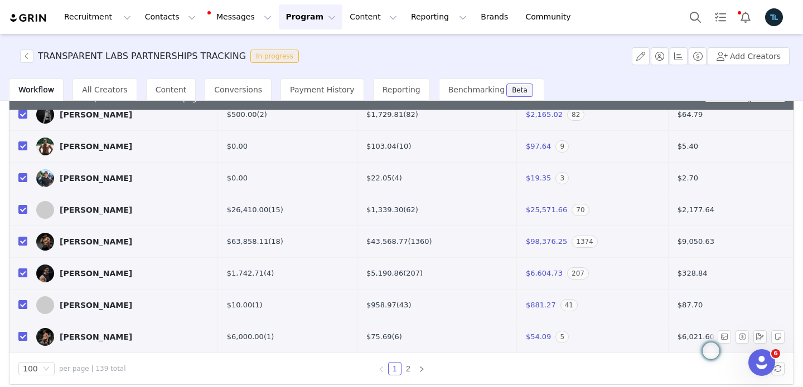
click at [21, 337] on input "checkbox" at bounding box center [22, 336] width 9 height 9
checkbox input "false"
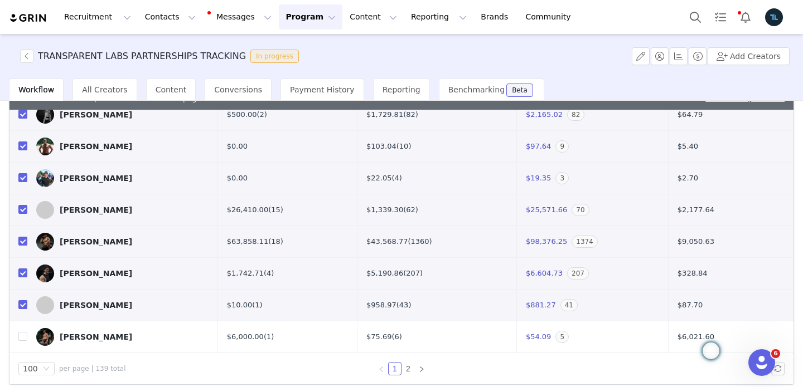
scroll to position [98, 0]
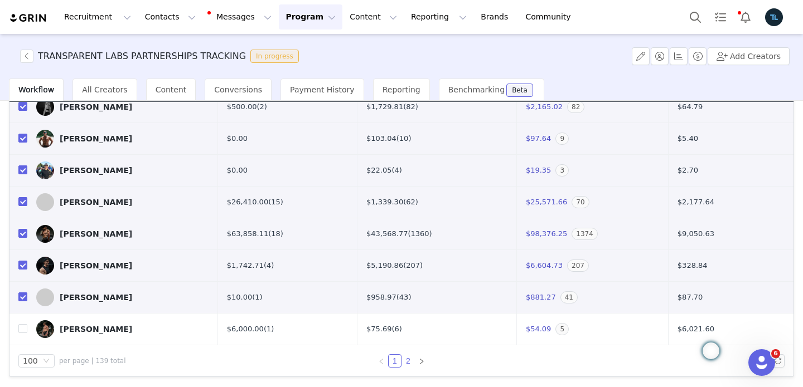
click at [409, 360] on link "2" at bounding box center [408, 361] width 12 height 12
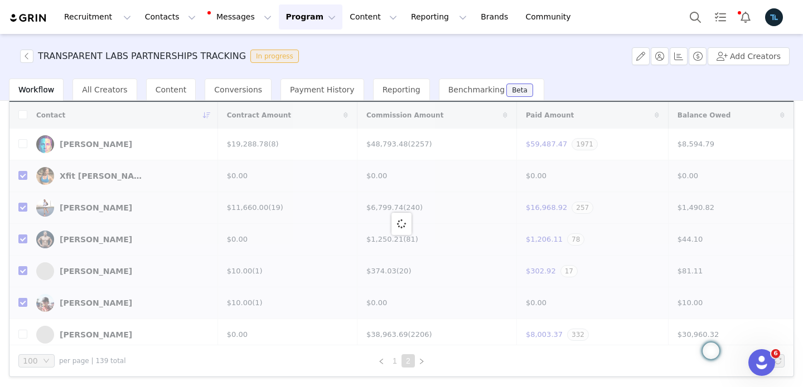
checkbox input "false"
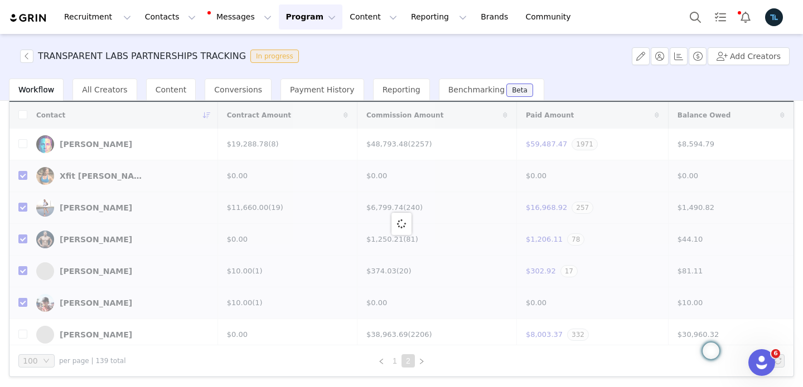
checkbox input "false"
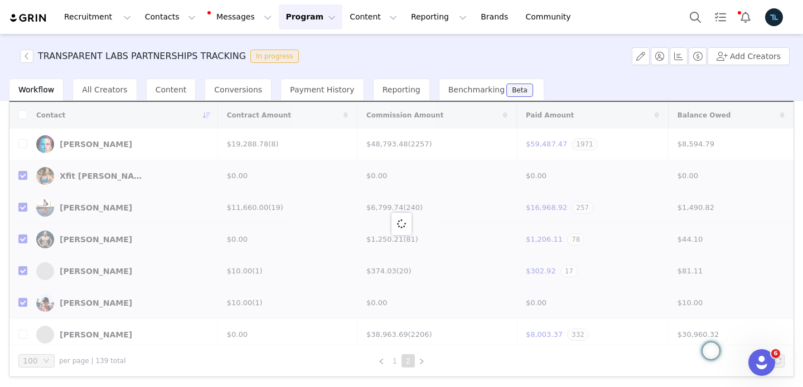
checkbox input "false"
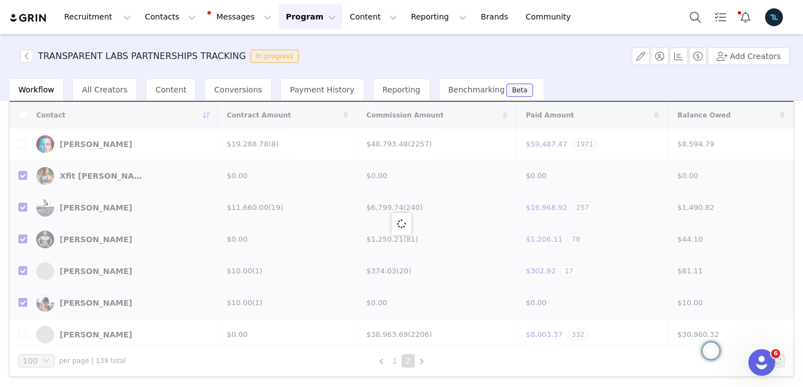
checkbox input "false"
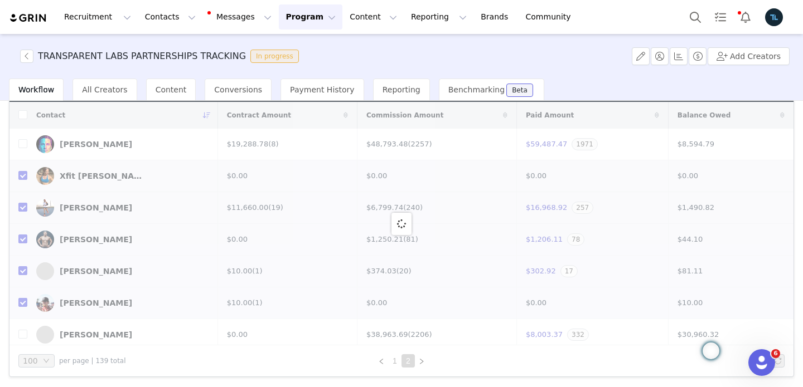
checkbox input "false"
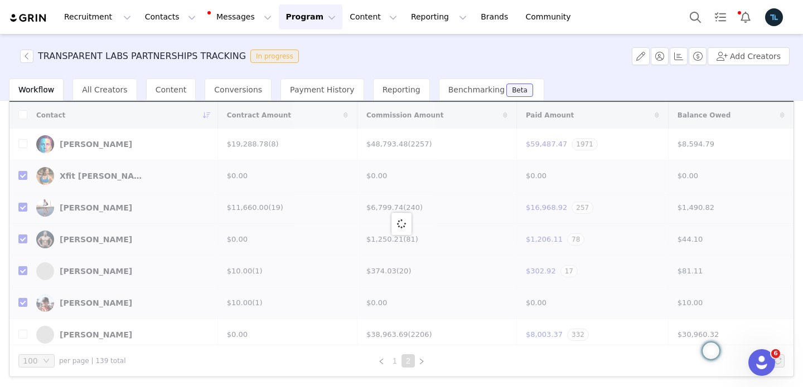
checkbox input "false"
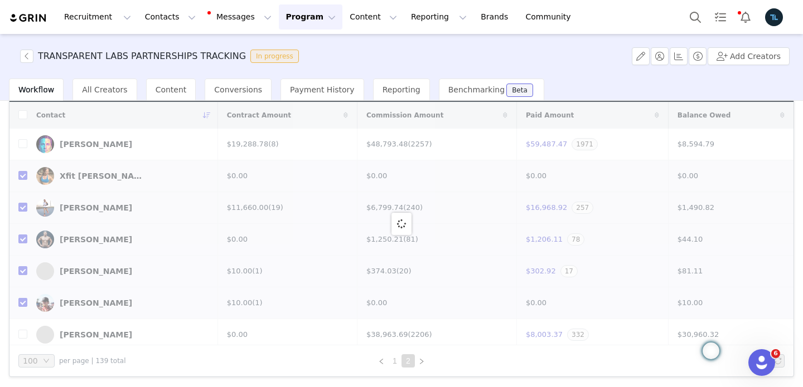
checkbox input "false"
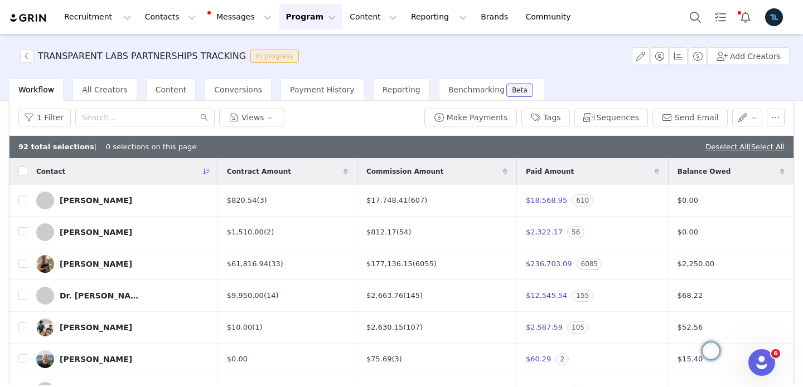
scroll to position [41, 0]
click at [23, 172] on input "checkbox" at bounding box center [22, 171] width 9 height 9
checkbox input "true"
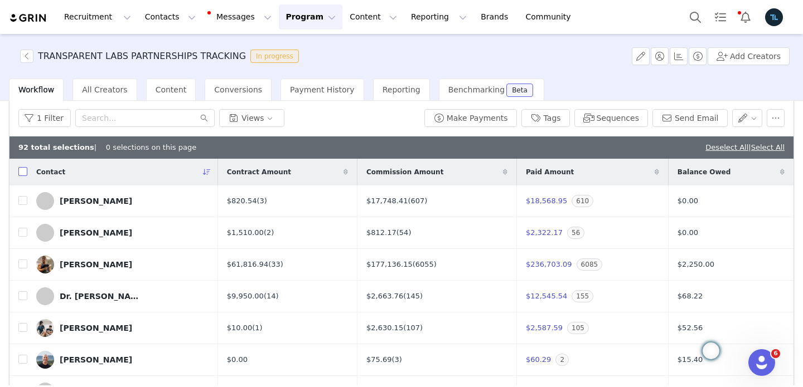
checkbox input "true"
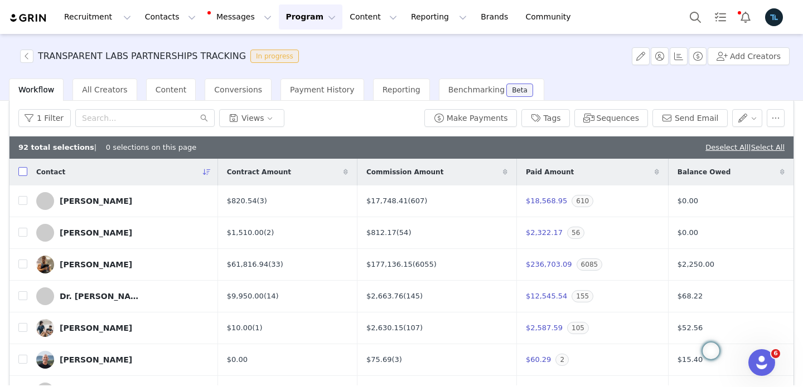
checkbox input "true"
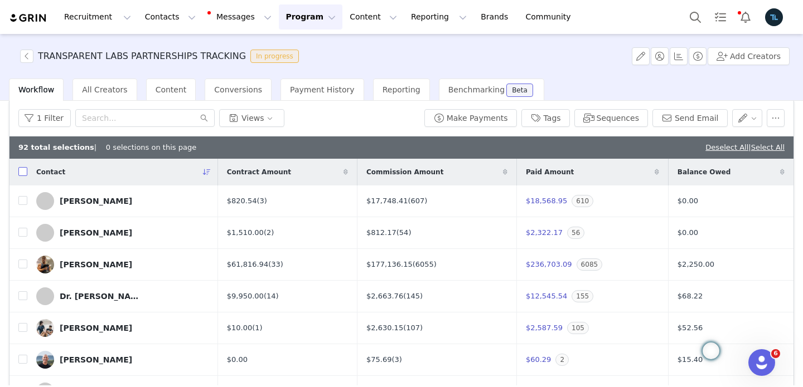
checkbox input "true"
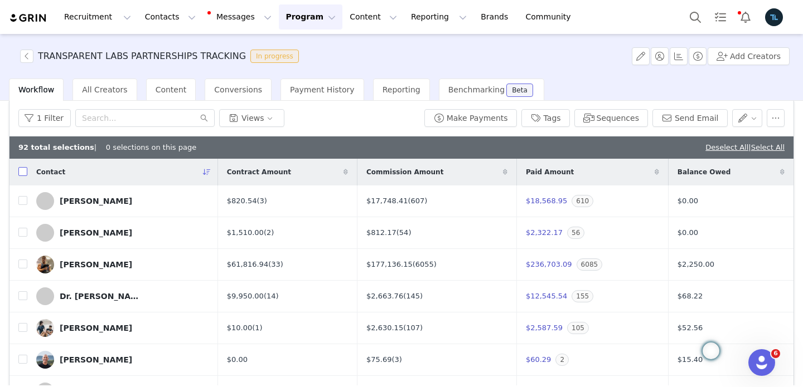
checkbox input "true"
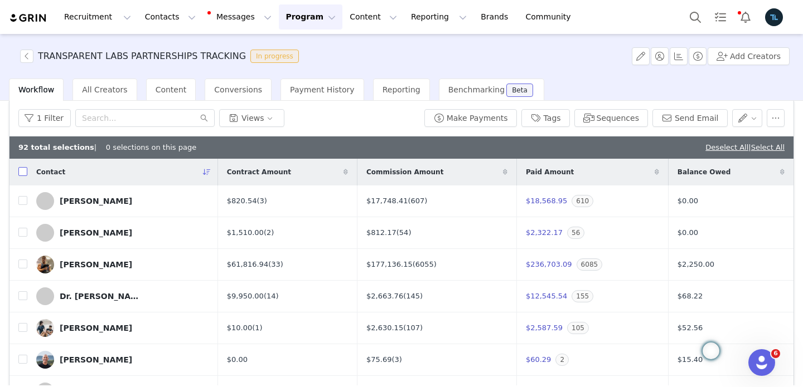
checkbox input "true"
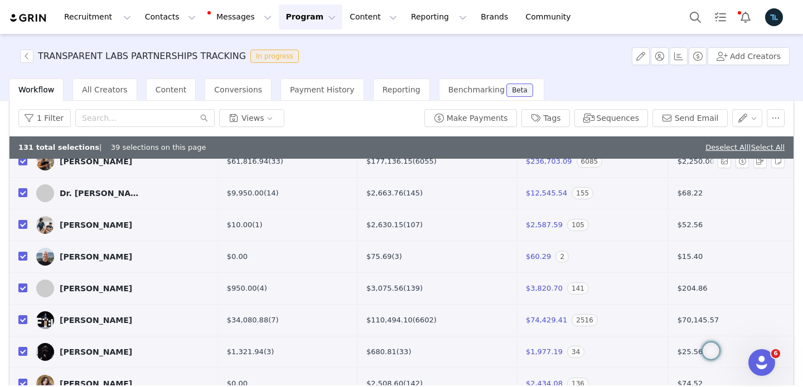
scroll to position [109, 0]
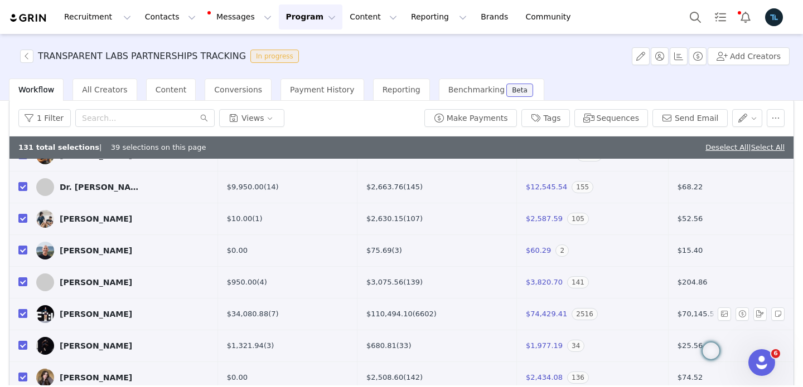
click at [21, 314] on input "checkbox" at bounding box center [22, 313] width 9 height 9
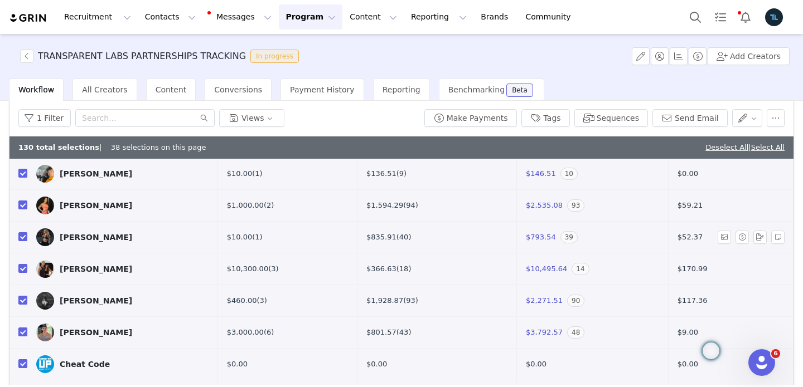
scroll to position [503, 0]
click at [26, 268] on input "checkbox" at bounding box center [22, 269] width 9 height 9
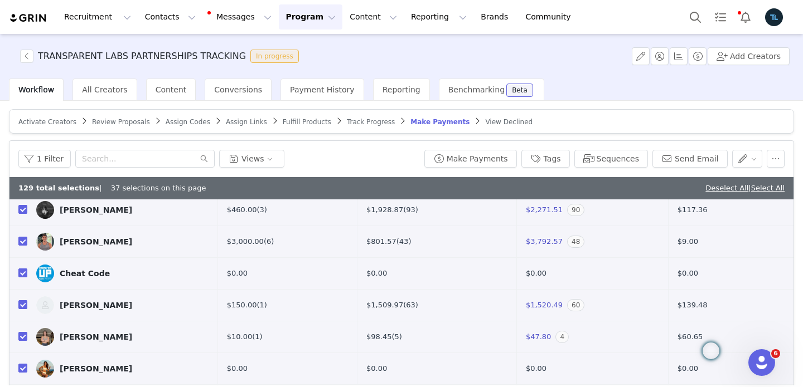
scroll to position [299, 0]
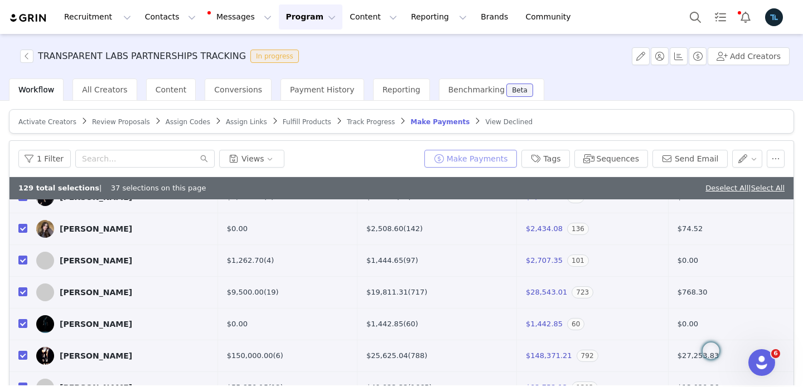
click at [481, 157] on button "Make Payments" at bounding box center [470, 159] width 93 height 18
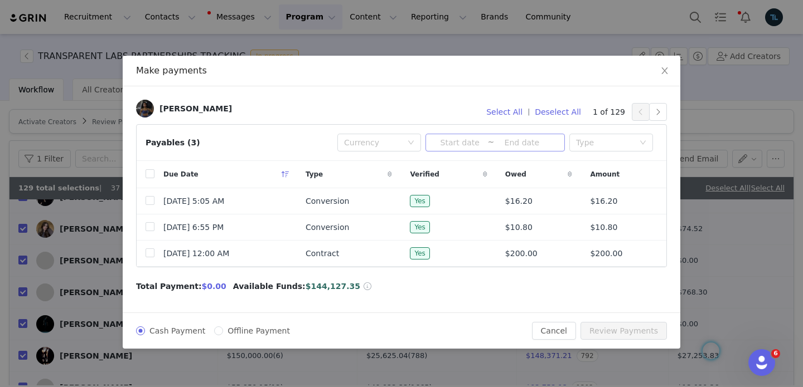
click at [456, 145] on input at bounding box center [459, 143] width 55 height 12
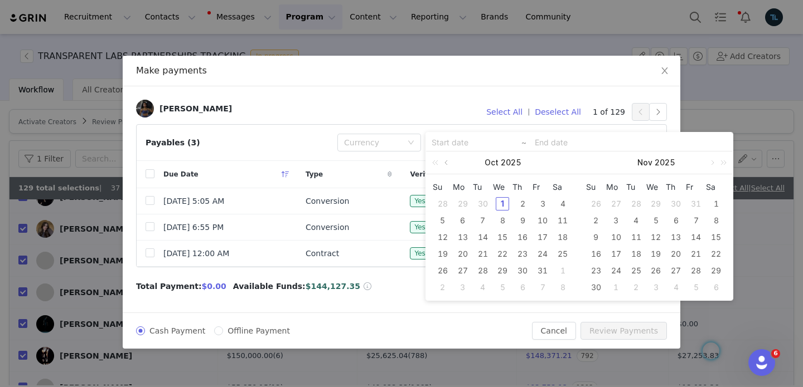
click at [450, 161] on link at bounding box center [447, 163] width 10 height 22
click at [462, 202] on div "1" at bounding box center [462, 203] width 13 height 13
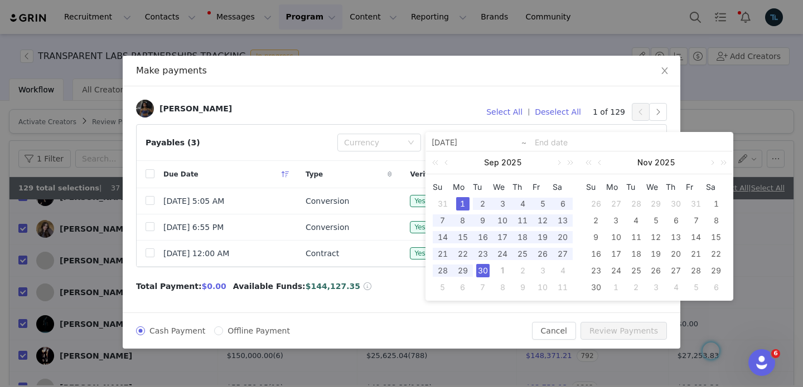
click at [483, 269] on div "30" at bounding box center [482, 270] width 13 height 13
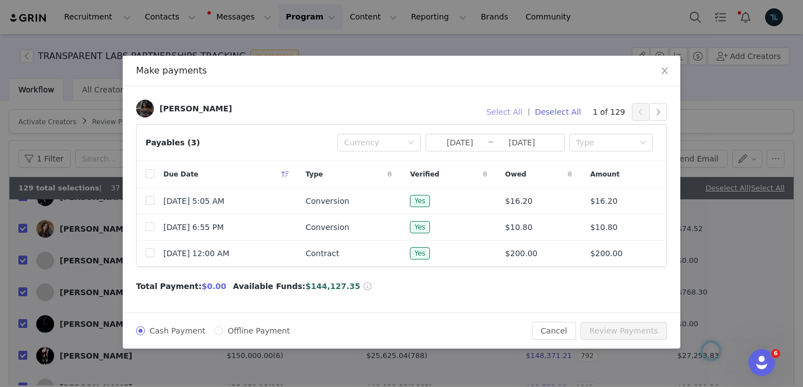
click at [511, 110] on button "Select All" at bounding box center [504, 112] width 46 height 18
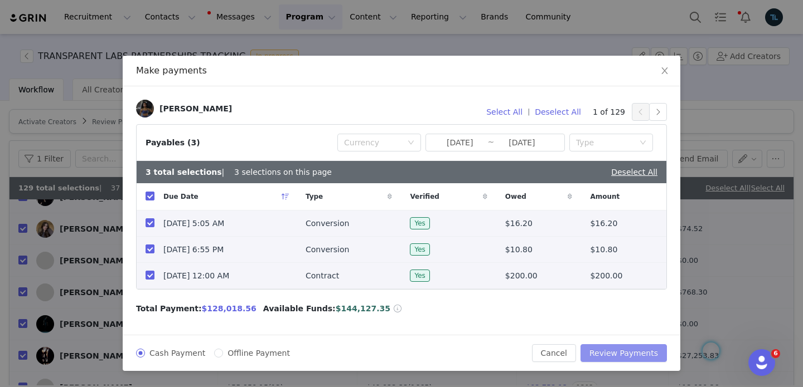
click at [614, 354] on button "Review Payments" at bounding box center [623, 353] width 86 height 18
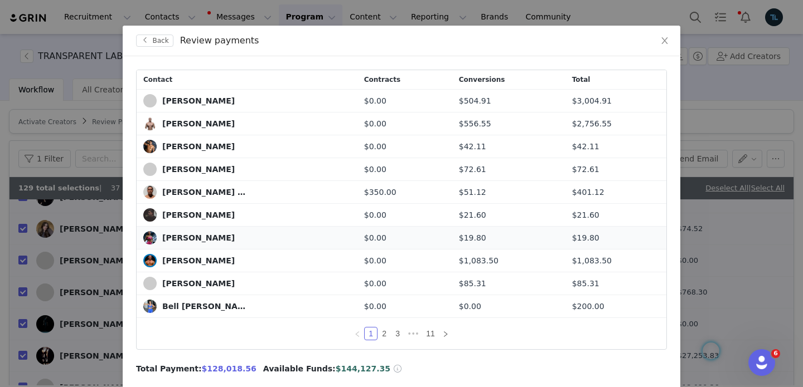
scroll to position [31, 0]
click at [383, 331] on link "2" at bounding box center [384, 333] width 12 height 12
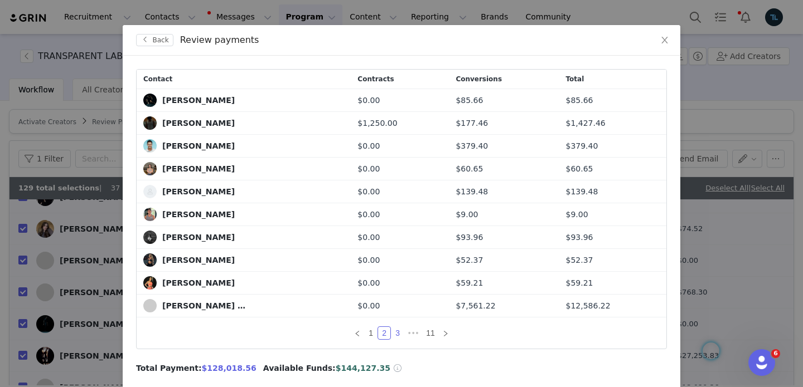
click at [401, 335] on link "3" at bounding box center [397, 333] width 12 height 12
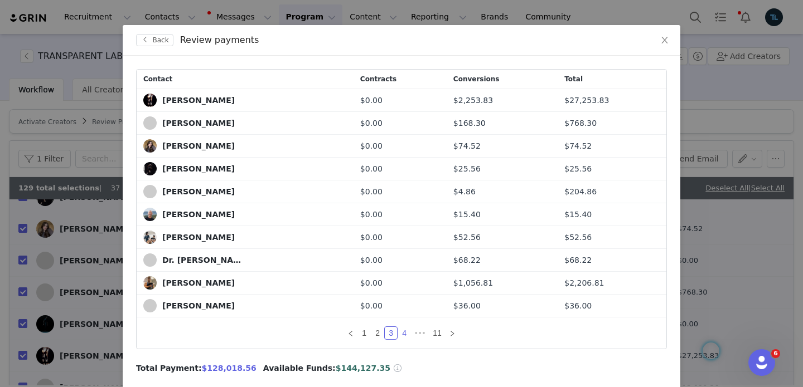
click at [406, 332] on link "4" at bounding box center [404, 333] width 12 height 12
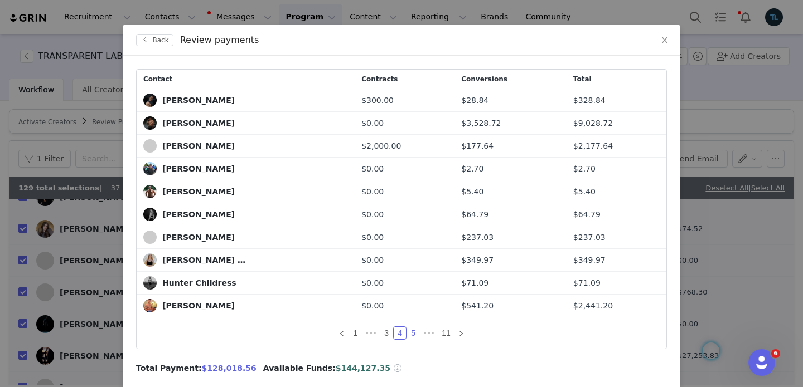
click at [416, 336] on link "5" at bounding box center [413, 333] width 12 height 12
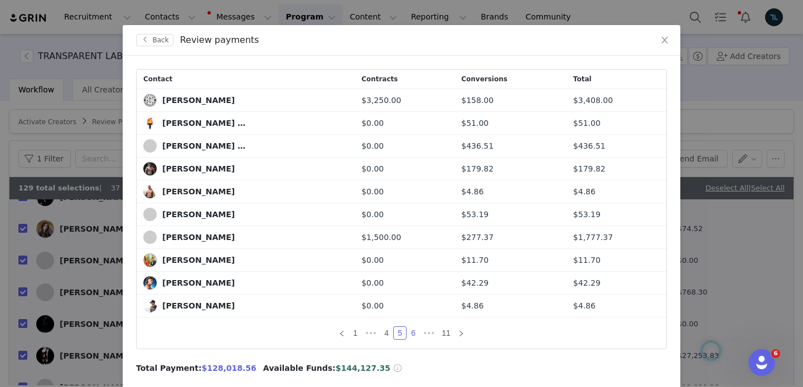
click at [414, 334] on link "6" at bounding box center [413, 333] width 12 height 12
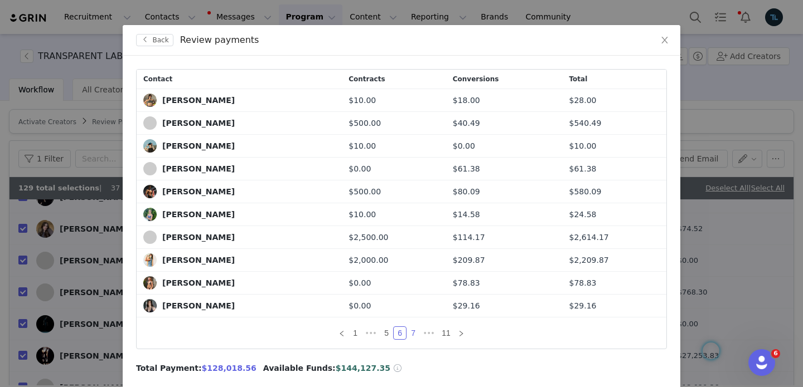
click at [414, 334] on link "7" at bounding box center [413, 333] width 12 height 12
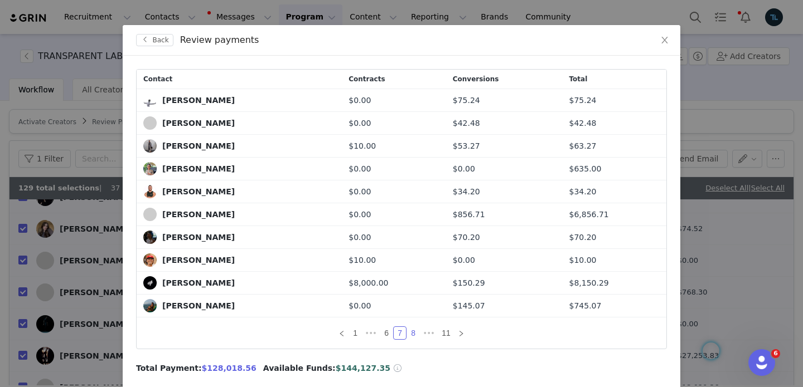
click at [416, 333] on link "8" at bounding box center [413, 333] width 12 height 12
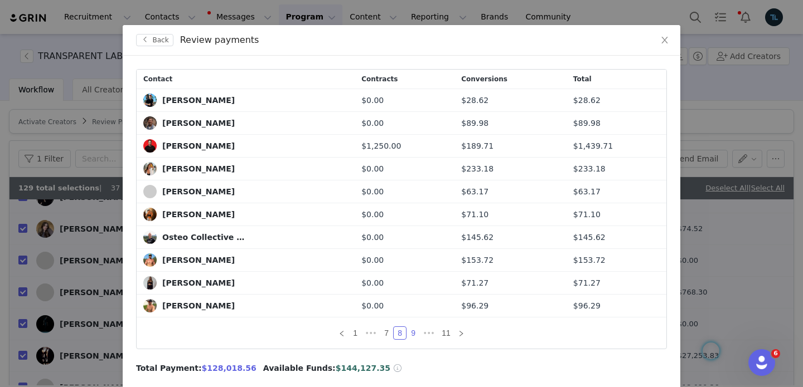
click at [415, 337] on link "9" at bounding box center [413, 333] width 12 height 12
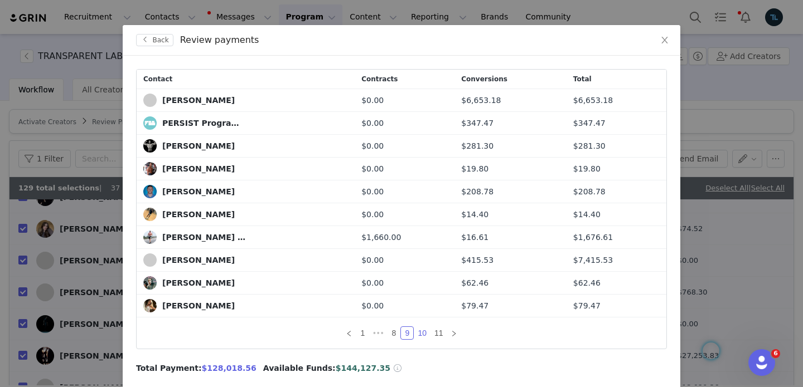
click at [425, 334] on link "10" at bounding box center [422, 333] width 16 height 12
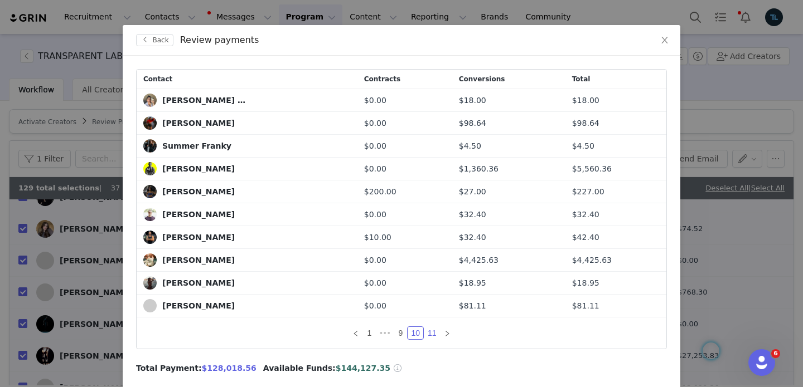
click at [429, 335] on link "11" at bounding box center [432, 333] width 16 height 12
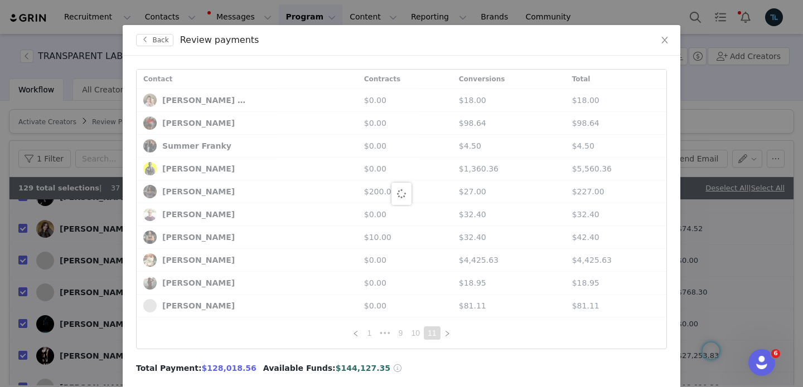
scroll to position [0, 0]
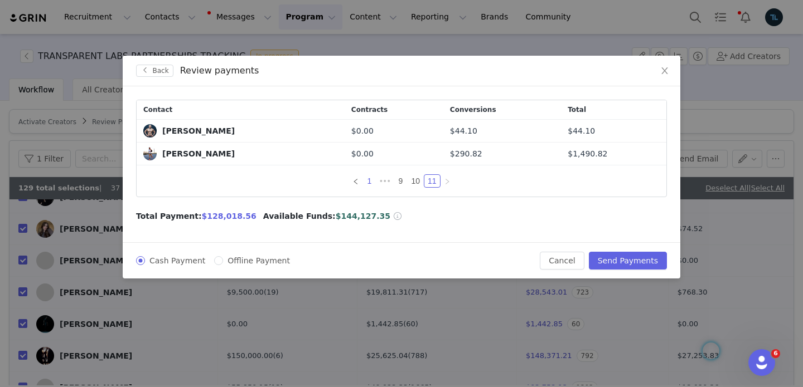
click at [370, 181] on link "1" at bounding box center [369, 181] width 12 height 12
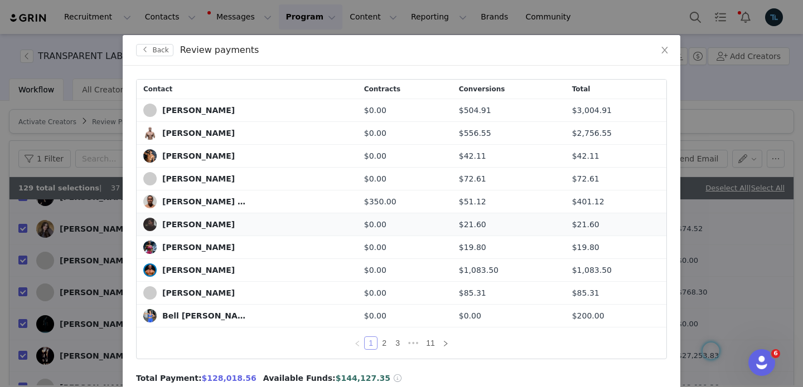
scroll to position [23, 0]
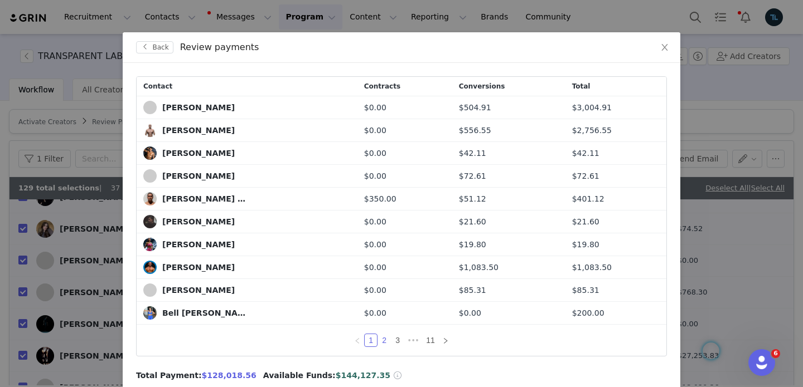
click at [383, 342] on link "2" at bounding box center [384, 340] width 12 height 12
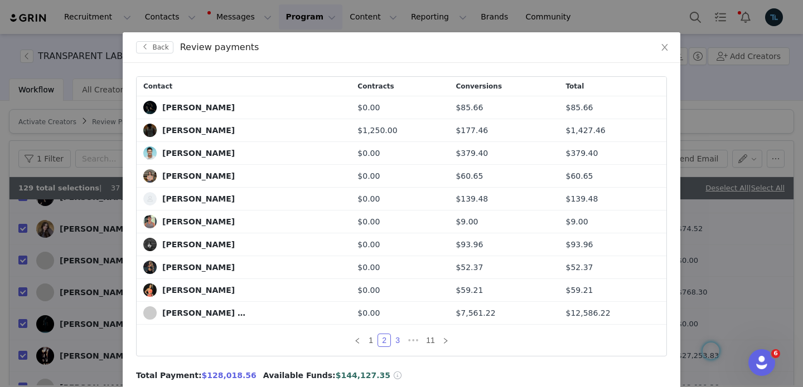
click at [397, 343] on link "3" at bounding box center [397, 340] width 12 height 12
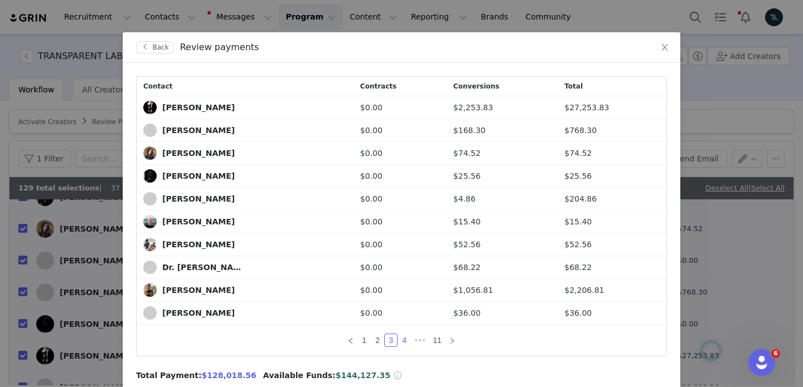
click at [402, 342] on link "4" at bounding box center [404, 340] width 12 height 12
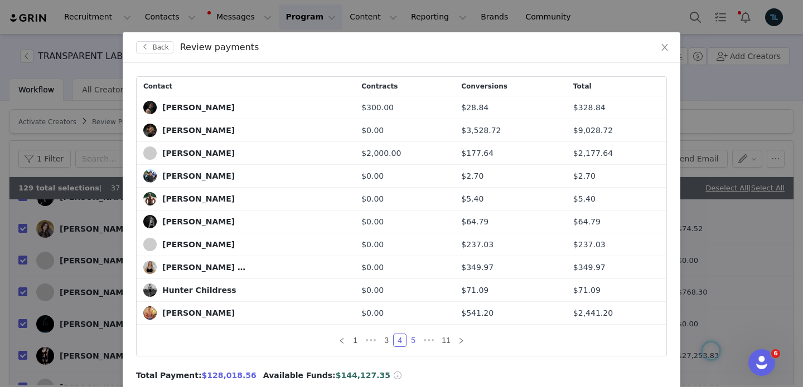
click at [412, 342] on link "5" at bounding box center [413, 340] width 12 height 12
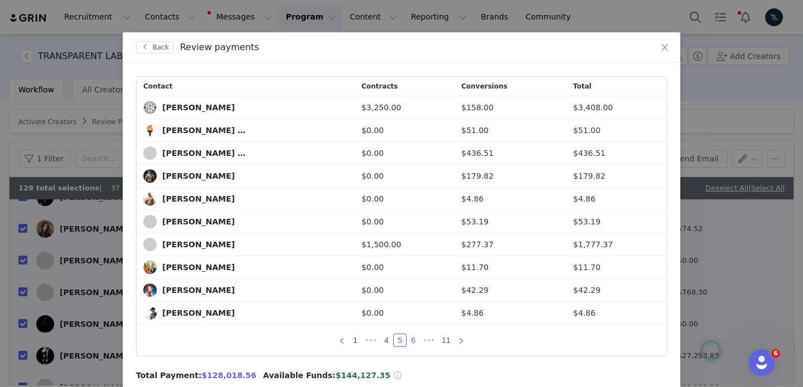
click at [412, 342] on link "6" at bounding box center [413, 340] width 12 height 12
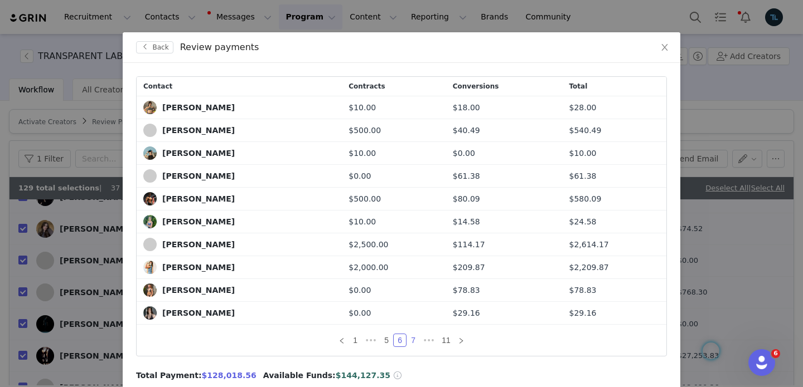
click at [414, 342] on link "7" at bounding box center [413, 340] width 12 height 12
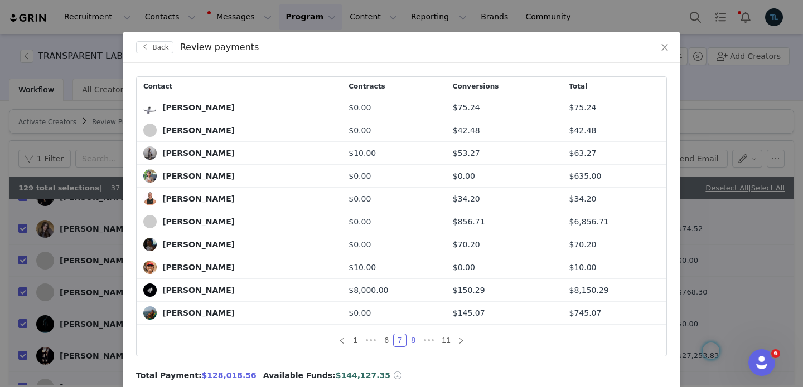
click at [414, 342] on link "8" at bounding box center [413, 340] width 12 height 12
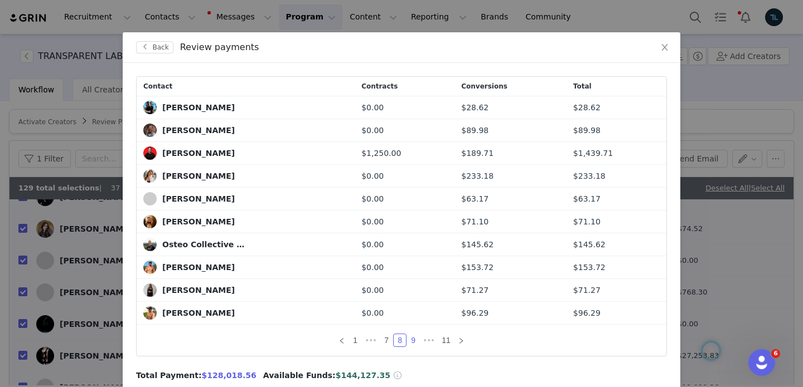
click at [414, 342] on link "9" at bounding box center [413, 340] width 12 height 12
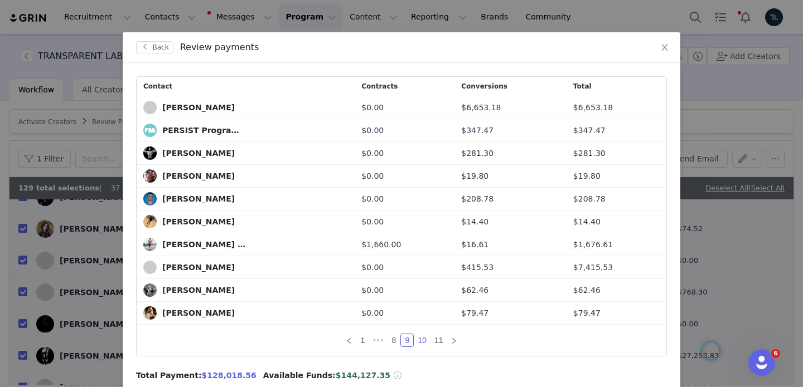
click at [420, 342] on link "10" at bounding box center [422, 340] width 16 height 12
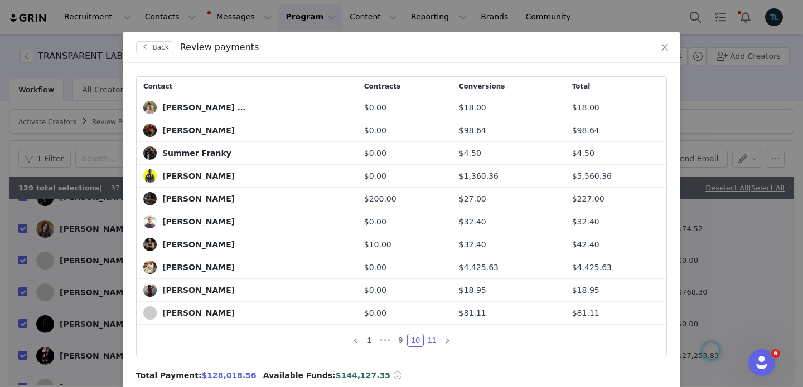
click at [430, 342] on link "11" at bounding box center [432, 340] width 16 height 12
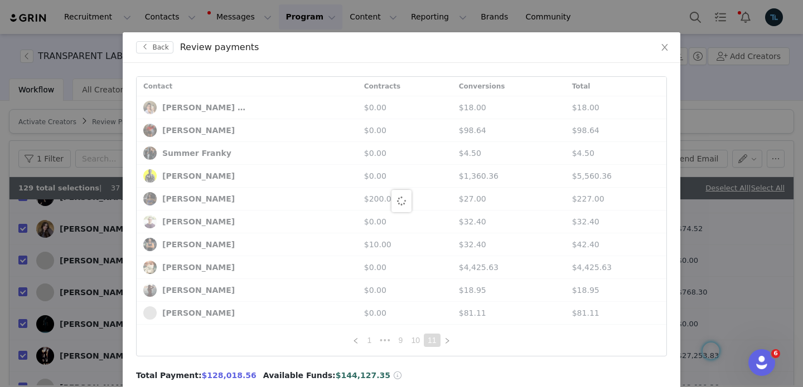
scroll to position [0, 0]
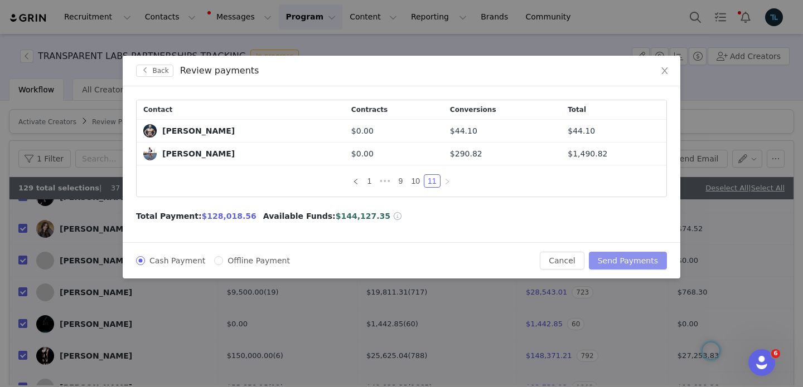
click at [646, 263] on button "Send Payments" at bounding box center [628, 261] width 78 height 18
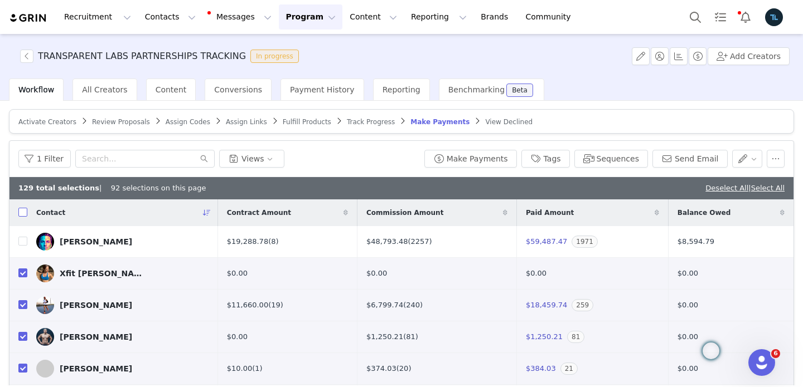
click at [20, 212] on input "checkbox" at bounding box center [22, 212] width 9 height 9
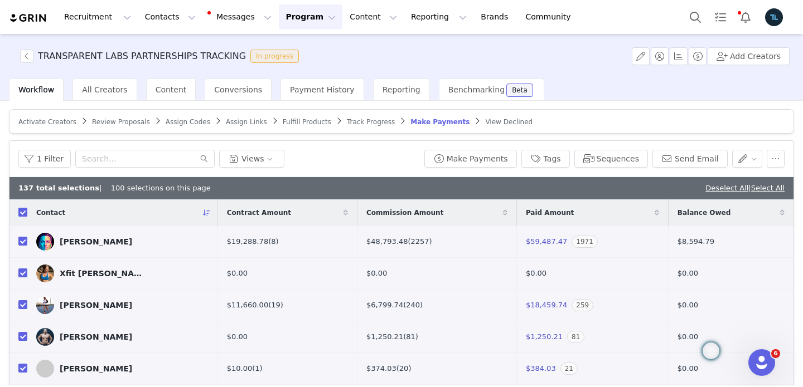
click at [23, 213] on input "checkbox" at bounding box center [22, 212] width 9 height 9
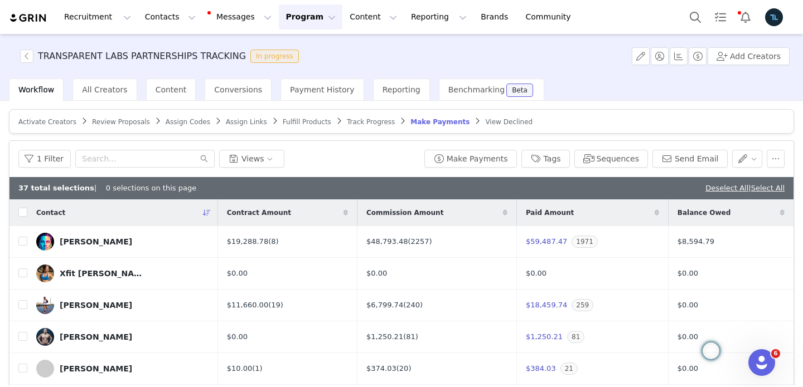
click at [293, 25] on button "Program Program" at bounding box center [311, 16] width 64 height 25
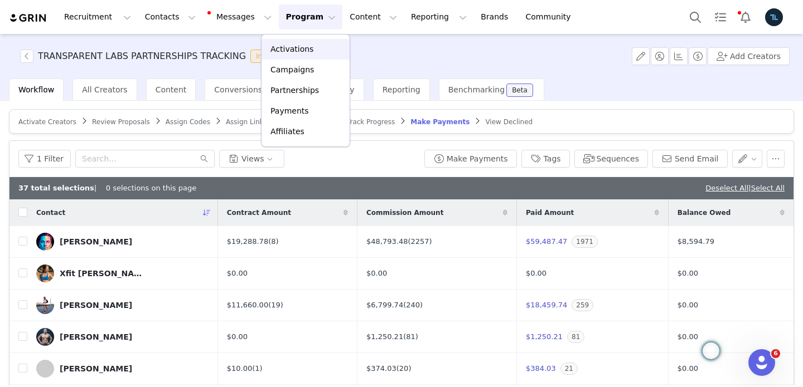
click at [289, 51] on p "Activations" at bounding box center [291, 49] width 43 height 12
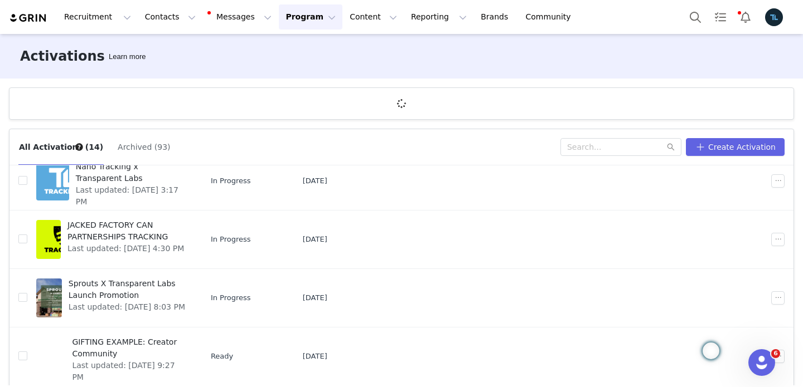
scroll to position [41, 0]
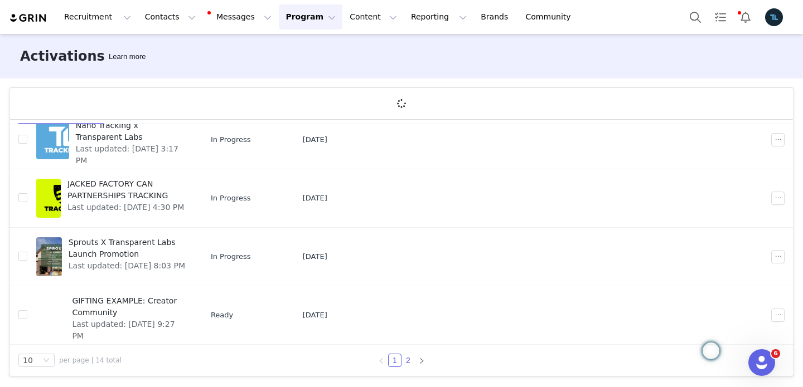
click at [406, 363] on link "2" at bounding box center [408, 360] width 12 height 12
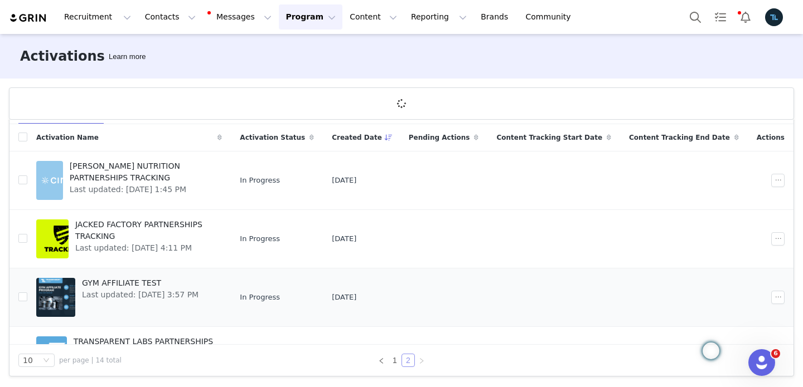
scroll to position [41, 0]
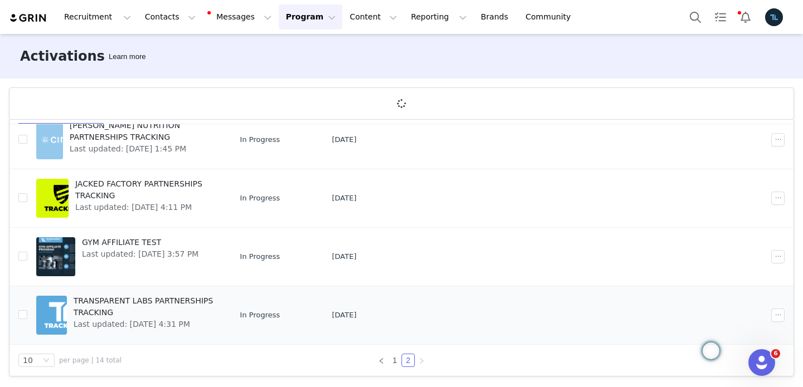
click at [173, 311] on span "TRANSPARENT LABS PARTNERSHIPS TRACKING" at bounding box center [145, 306] width 142 height 23
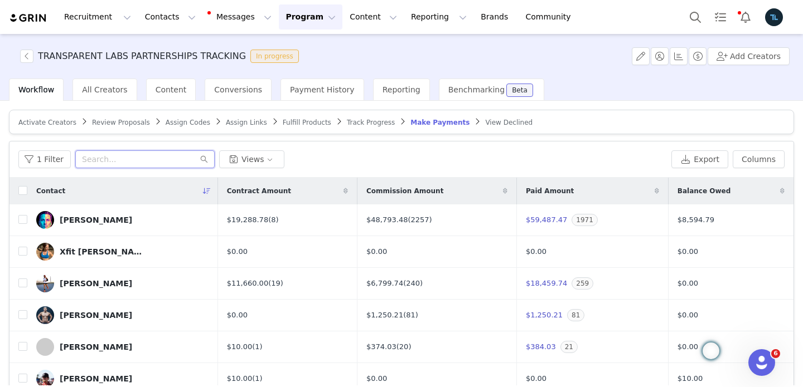
click at [131, 155] on input "text" at bounding box center [144, 159] width 139 height 18
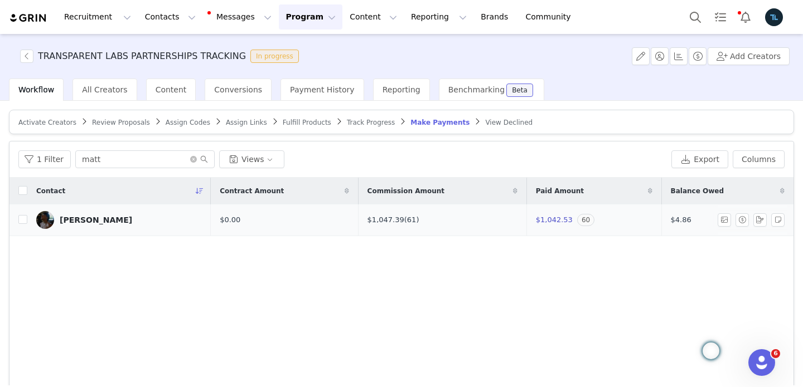
click at [56, 224] on link "[PERSON_NAME]" at bounding box center [119, 220] width 166 height 18
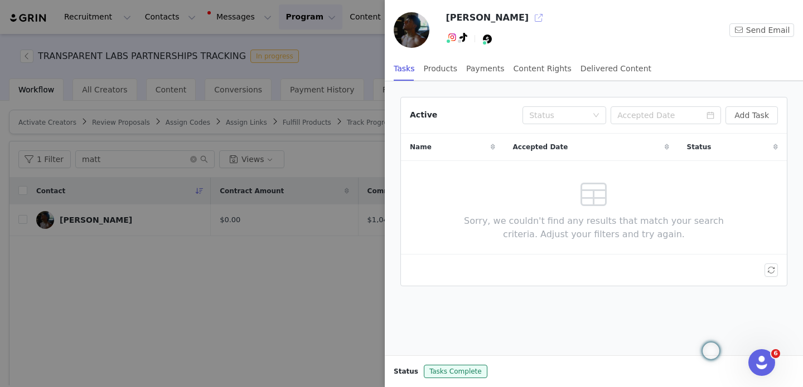
click at [530, 17] on button "button" at bounding box center [539, 18] width 18 height 18
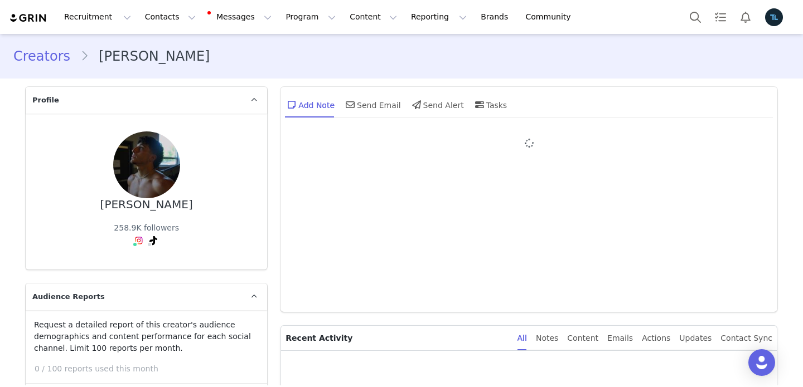
type input "+1 ([GEOGRAPHIC_DATA])"
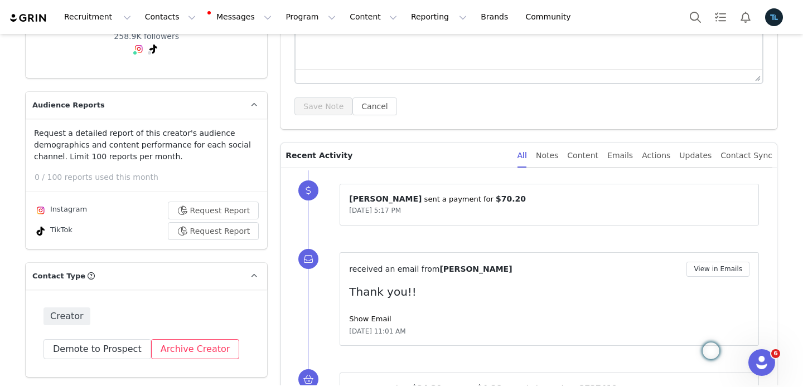
scroll to position [212, 0]
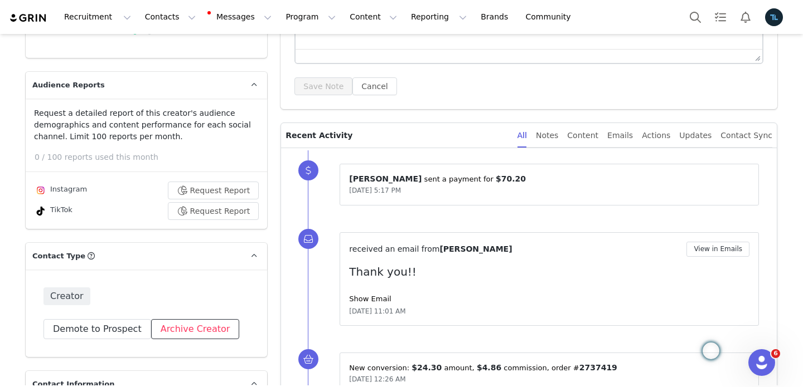
click at [182, 320] on button "Archive Creator" at bounding box center [195, 329] width 89 height 20
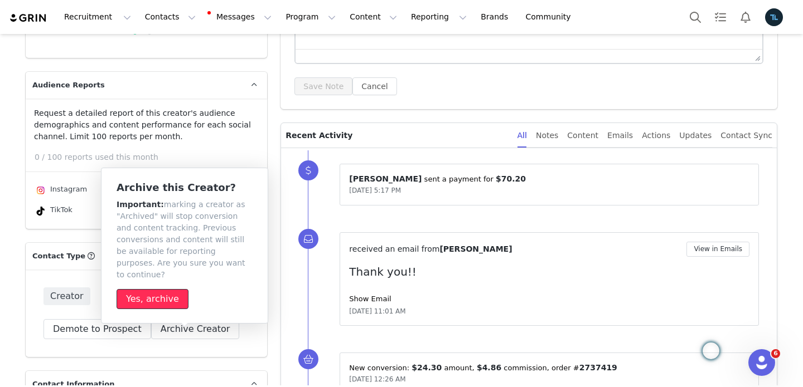
click at [163, 290] on button "Yes, archive" at bounding box center [152, 299] width 72 height 20
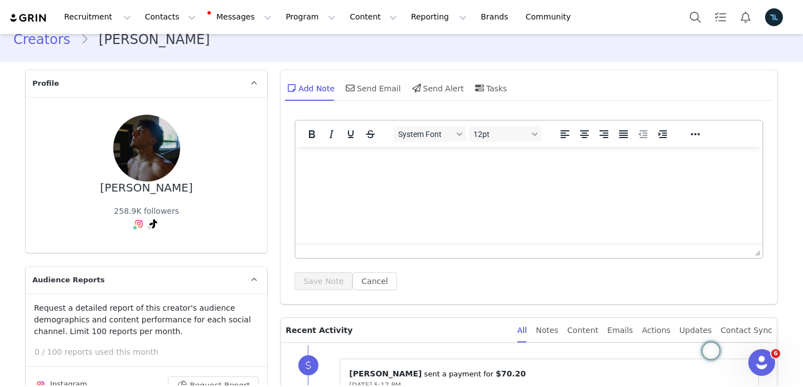
scroll to position [0, 0]
